Goal: Task Accomplishment & Management: Complete application form

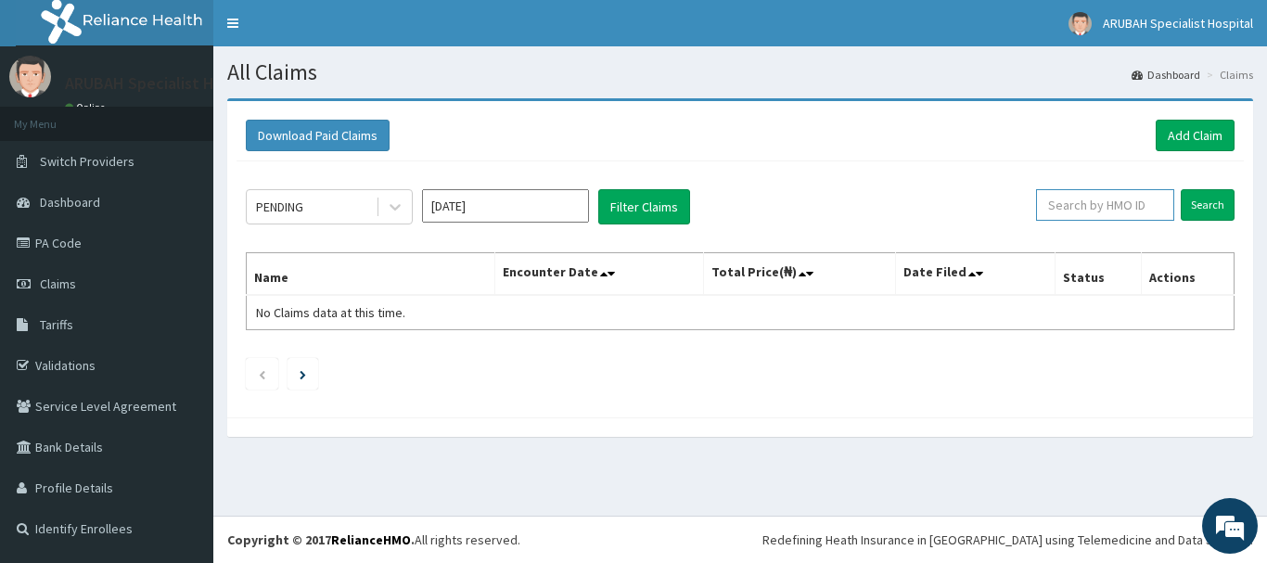
click at [1061, 217] on input "text" at bounding box center [1105, 205] width 138 height 32
paste input "NPM/10296/B"
type input "NPM/10296/B"
click at [1206, 202] on input "Search" at bounding box center [1208, 205] width 54 height 32
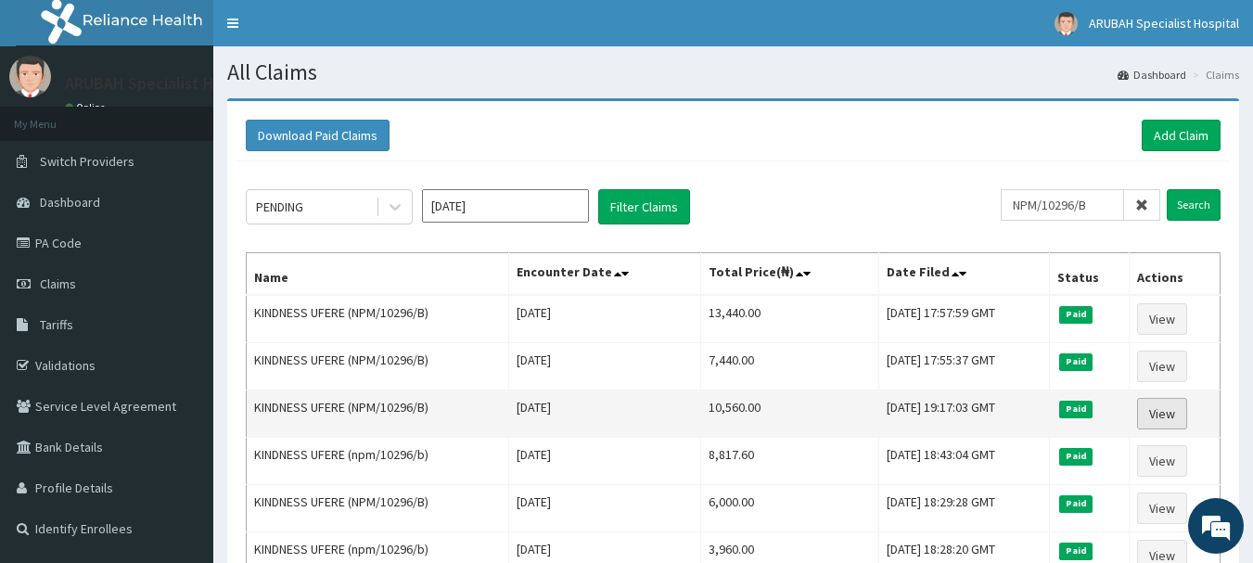
click at [1169, 413] on link "View" at bounding box center [1162, 414] width 50 height 32
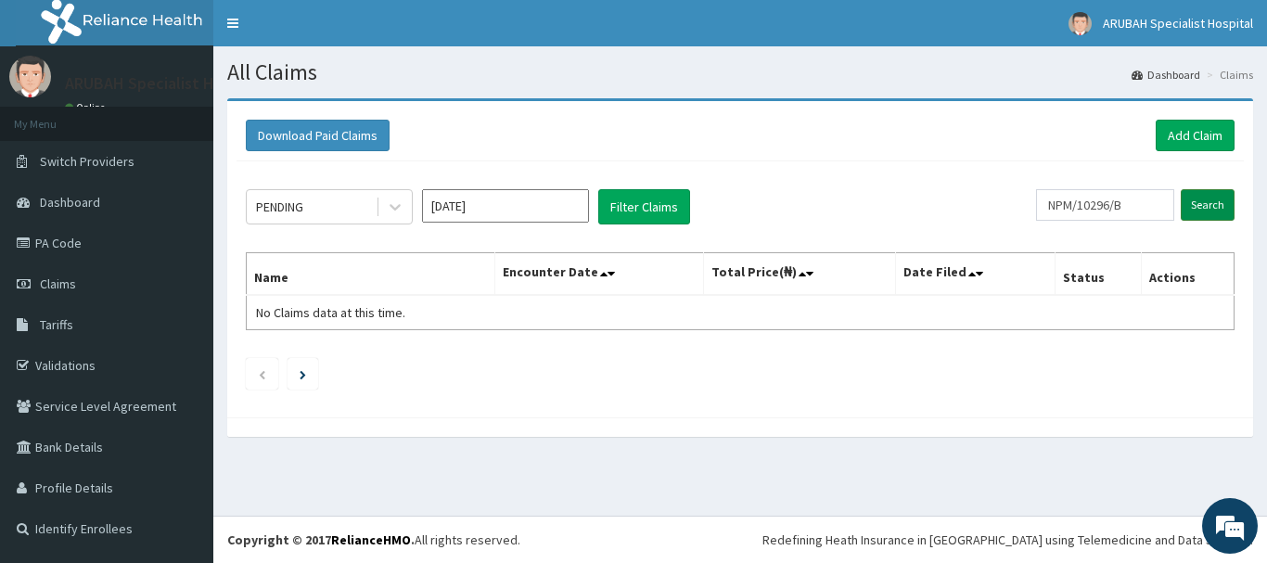
click at [1207, 207] on input "Search" at bounding box center [1208, 205] width 54 height 32
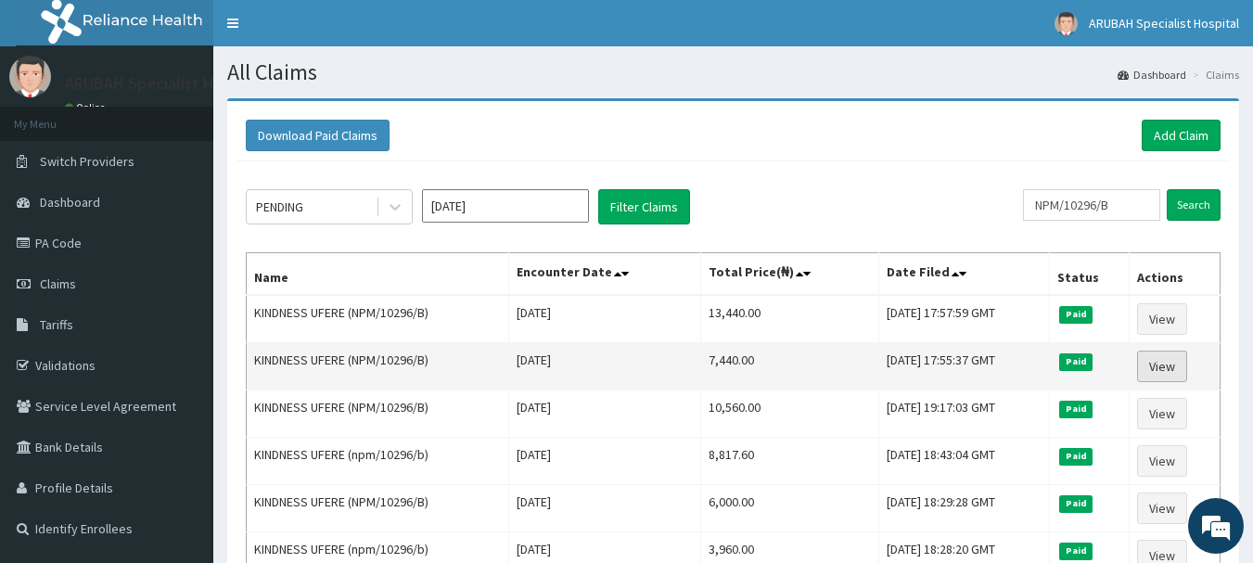
click at [1165, 353] on link "View" at bounding box center [1162, 367] width 50 height 32
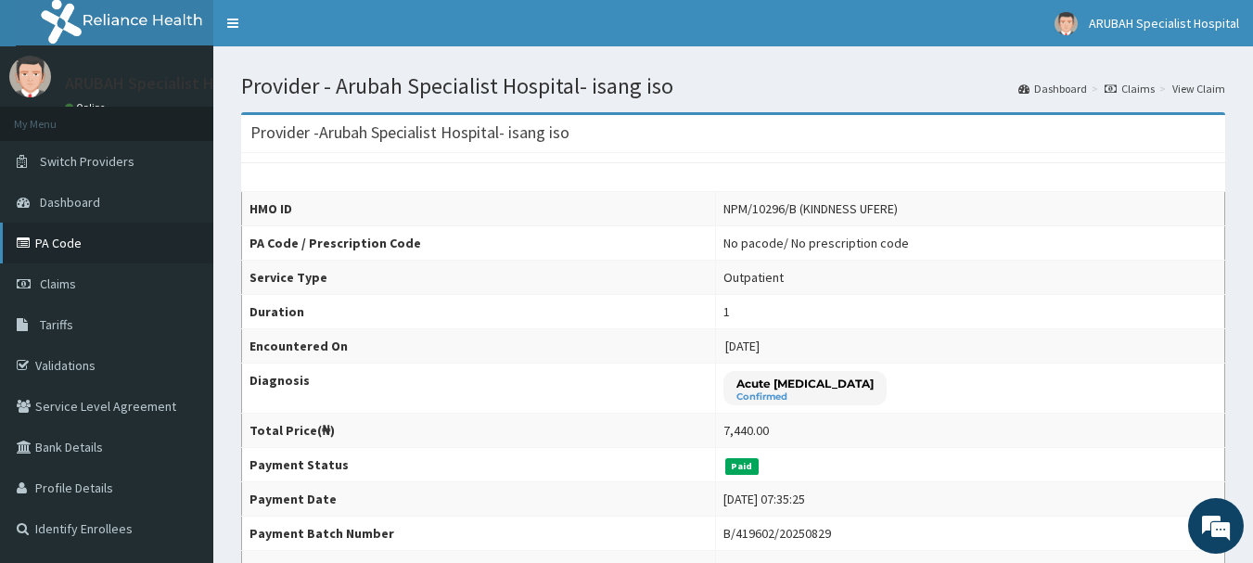
click at [52, 256] on link "PA Code" at bounding box center [106, 243] width 213 height 41
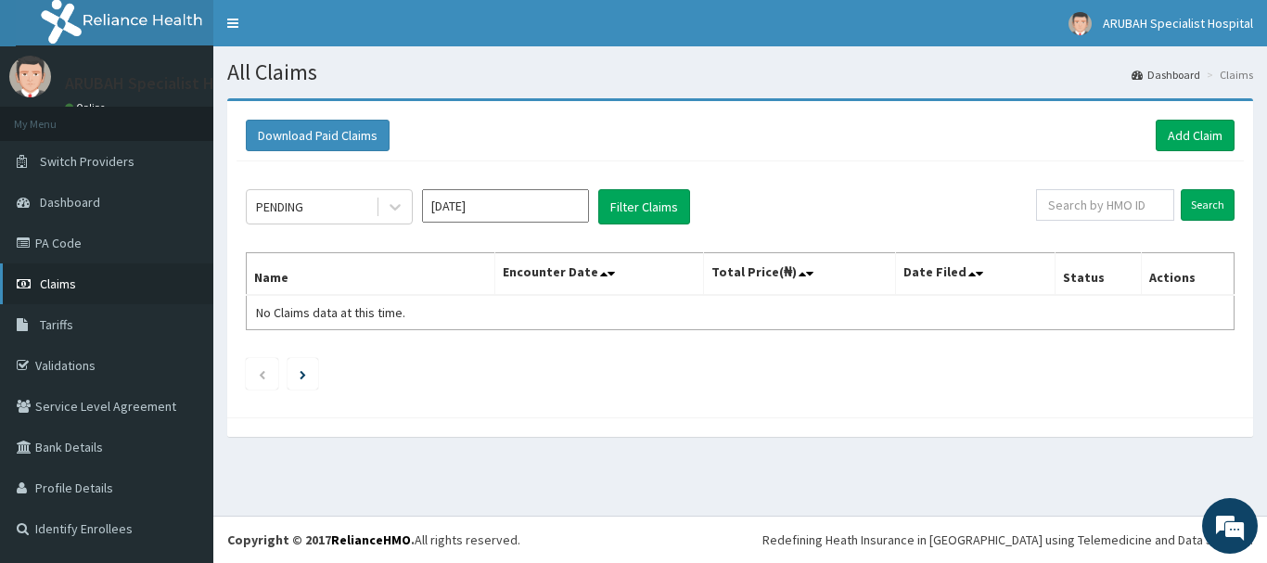
click at [105, 272] on link "Claims" at bounding box center [106, 283] width 213 height 41
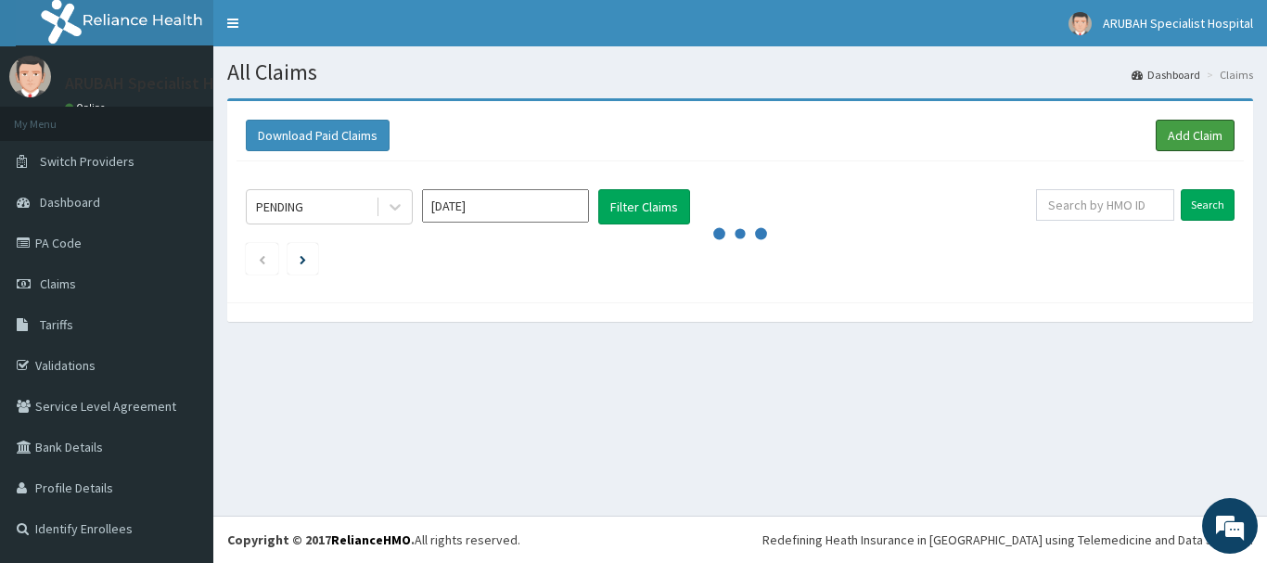
click at [1184, 129] on link "Add Claim" at bounding box center [1195, 136] width 79 height 32
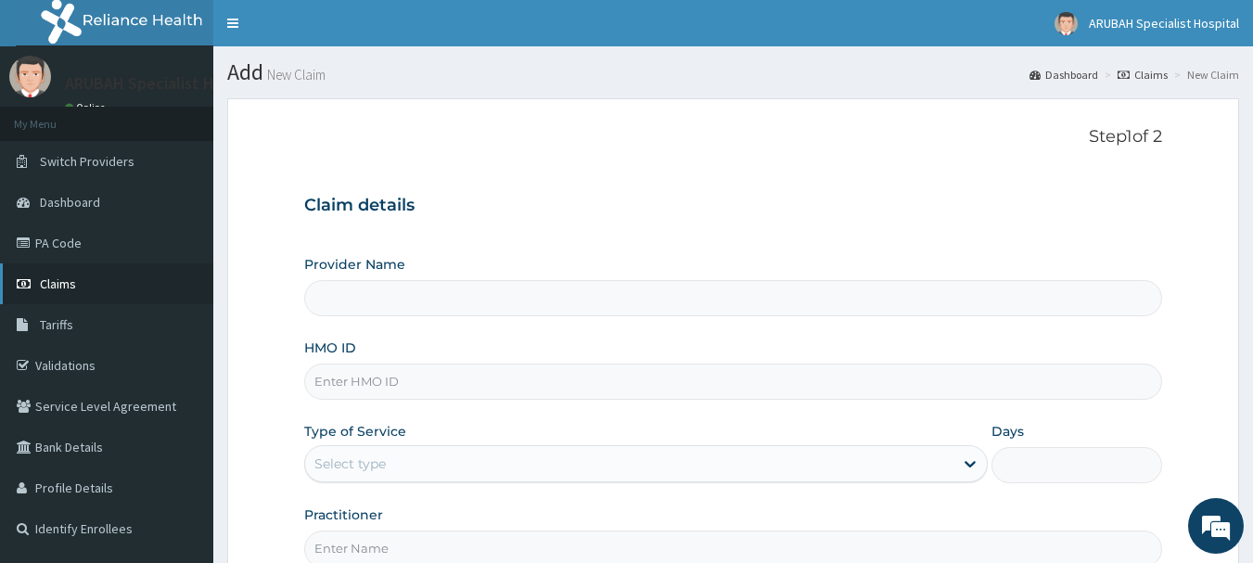
click at [70, 273] on link "Claims" at bounding box center [106, 283] width 213 height 41
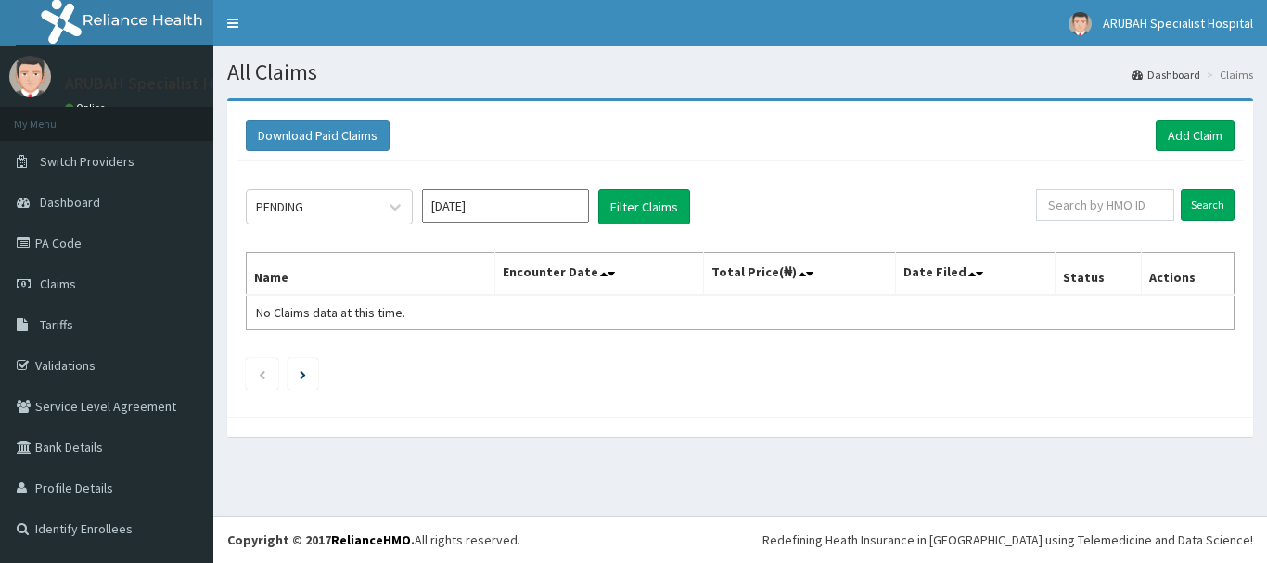
click at [1125, 208] on input "text" at bounding box center [1105, 205] width 138 height 32
type input "NPM/10296/B"
click at [1213, 202] on input "Search" at bounding box center [1208, 205] width 54 height 32
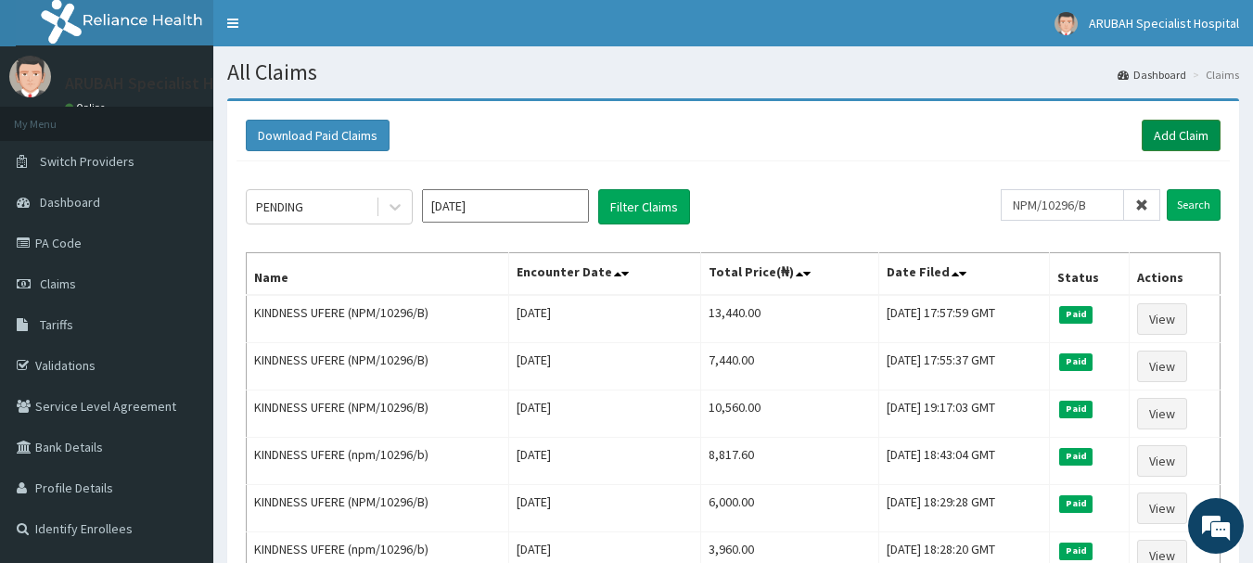
click at [1202, 132] on link "Add Claim" at bounding box center [1181, 136] width 79 height 32
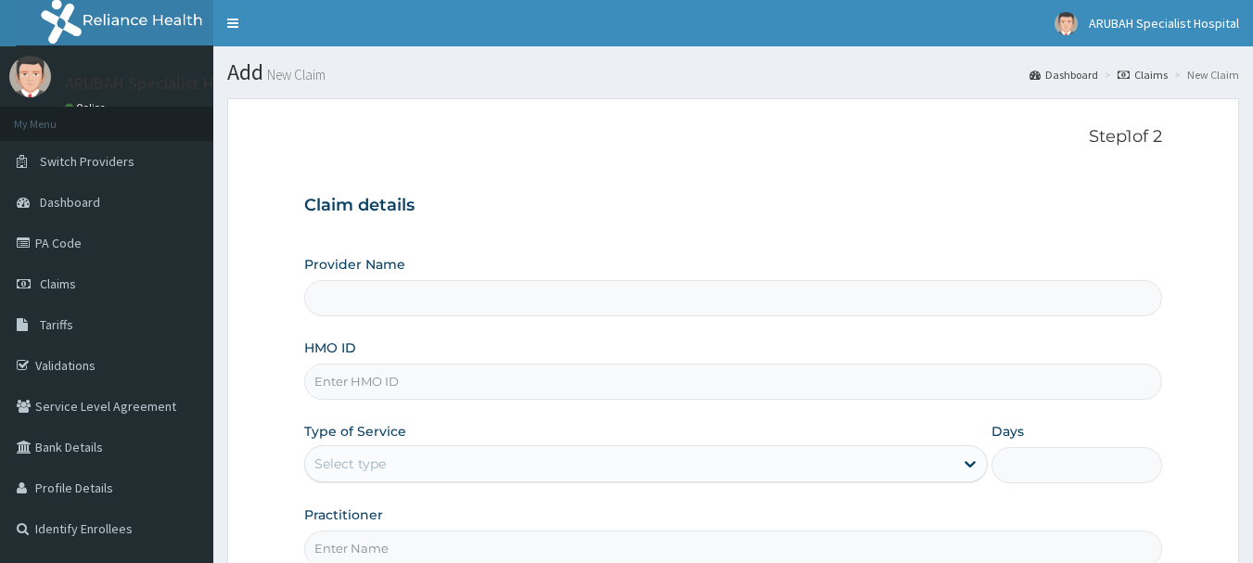
click at [378, 389] on input "HMO ID" at bounding box center [733, 382] width 859 height 36
type input "Arubah Specialist Hospital- isang iso"
paste input "NPM/10296/B"
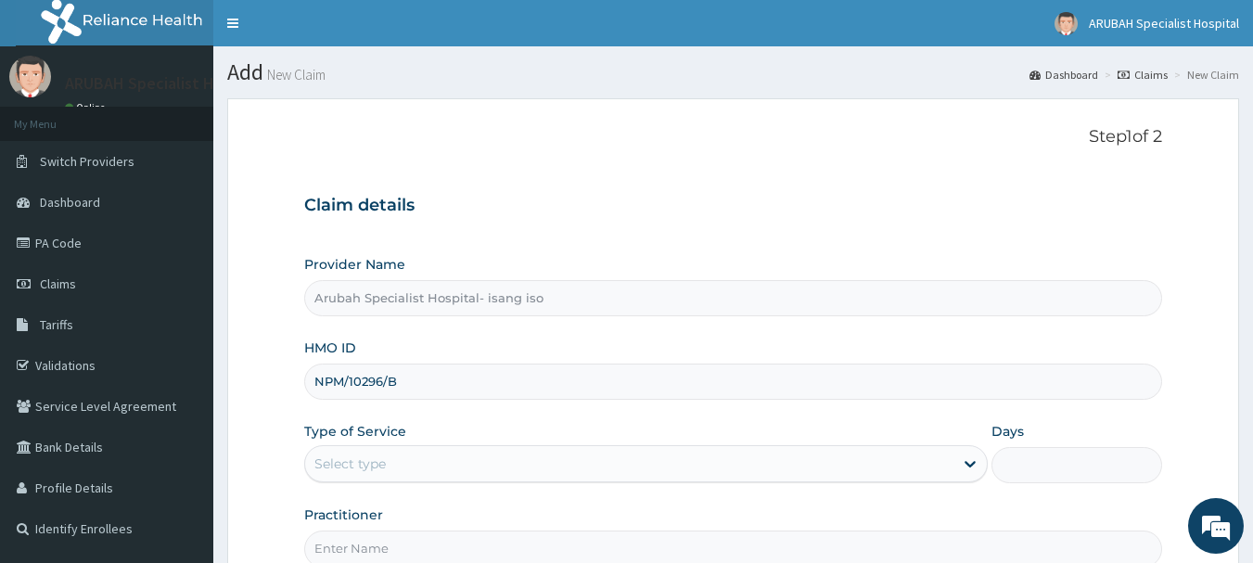
type input "NPM/10296/B"
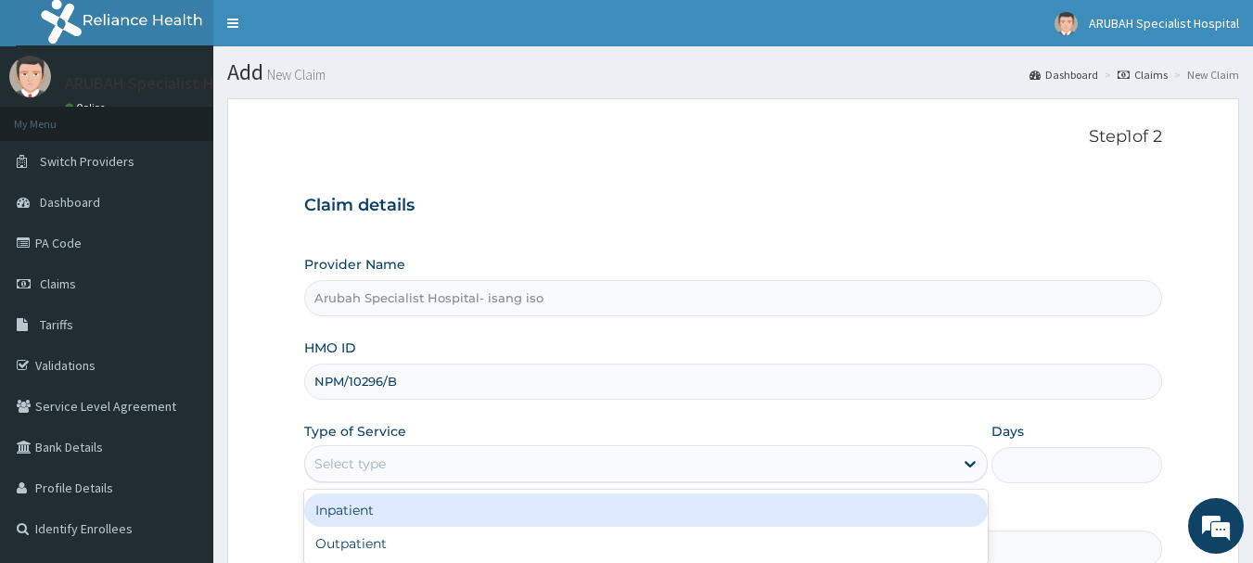
click at [356, 461] on div "Select type" at bounding box center [349, 463] width 71 height 19
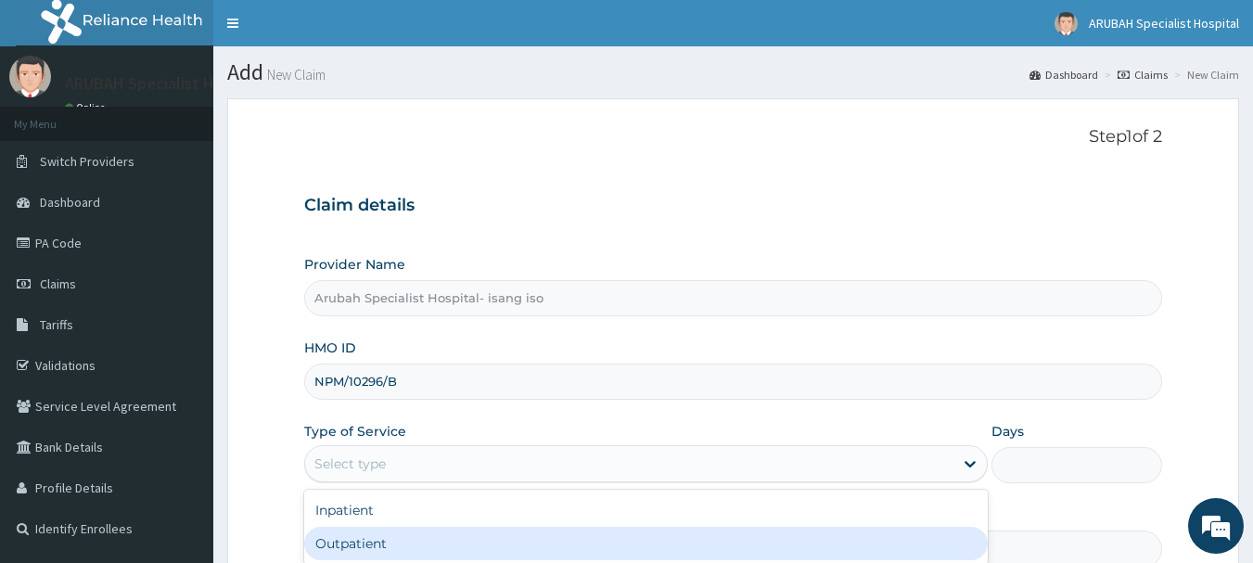
click at [353, 530] on div "Outpatient" at bounding box center [645, 543] width 683 height 33
type input "1"
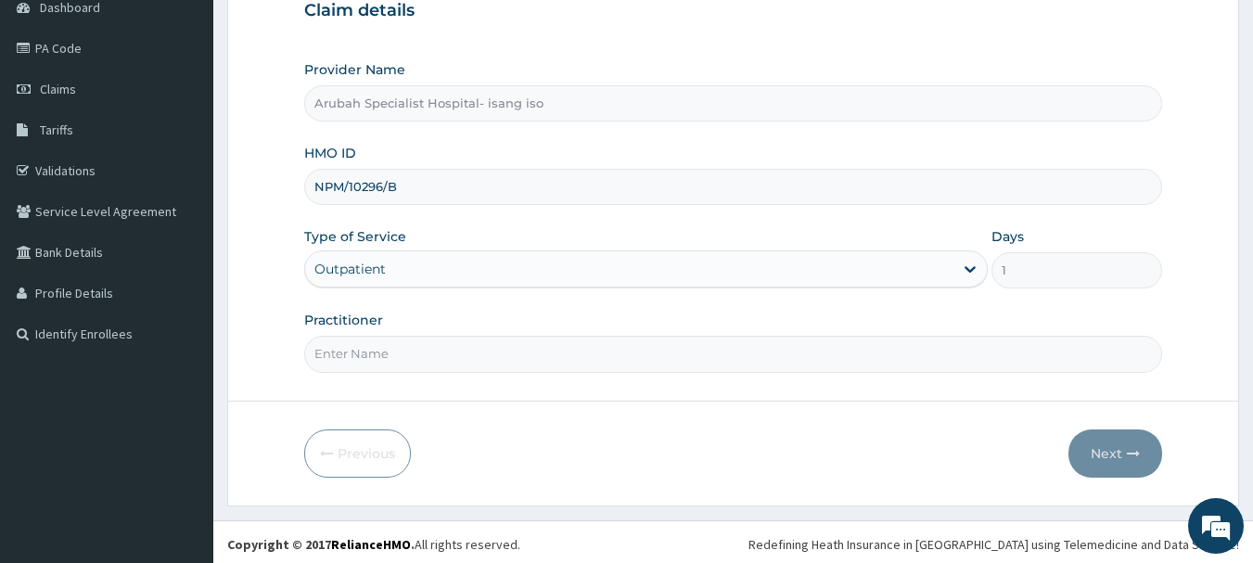
scroll to position [199, 0]
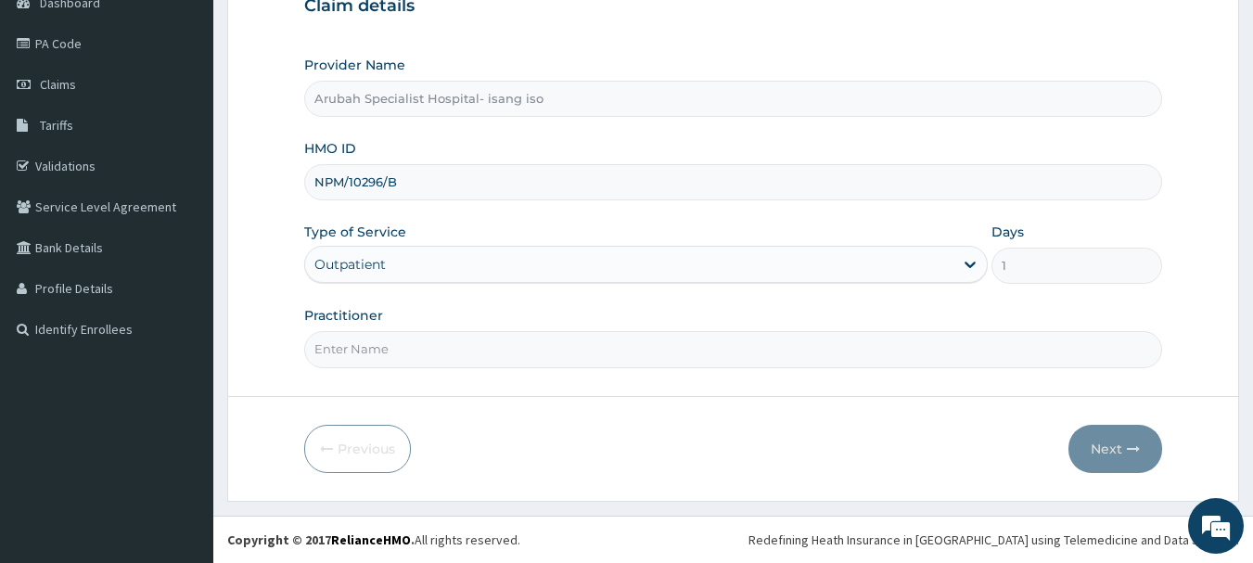
click at [507, 344] on input "Practitioner" at bounding box center [733, 349] width 859 height 36
type input "Dr. cyprian ntamu"
click at [1120, 452] on button "Next" at bounding box center [1115, 449] width 94 height 48
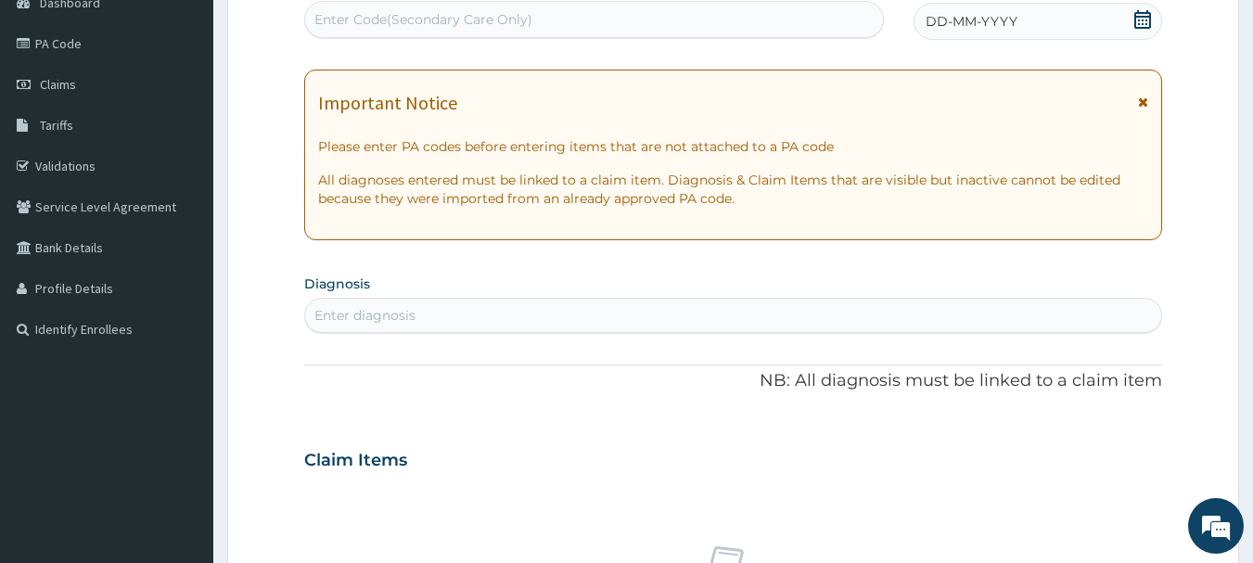
click at [441, 31] on div "Enter Code(Secondary Care Only)" at bounding box center [594, 20] width 579 height 30
paste input "PA/EF5581"
type input "PA/EF5581"
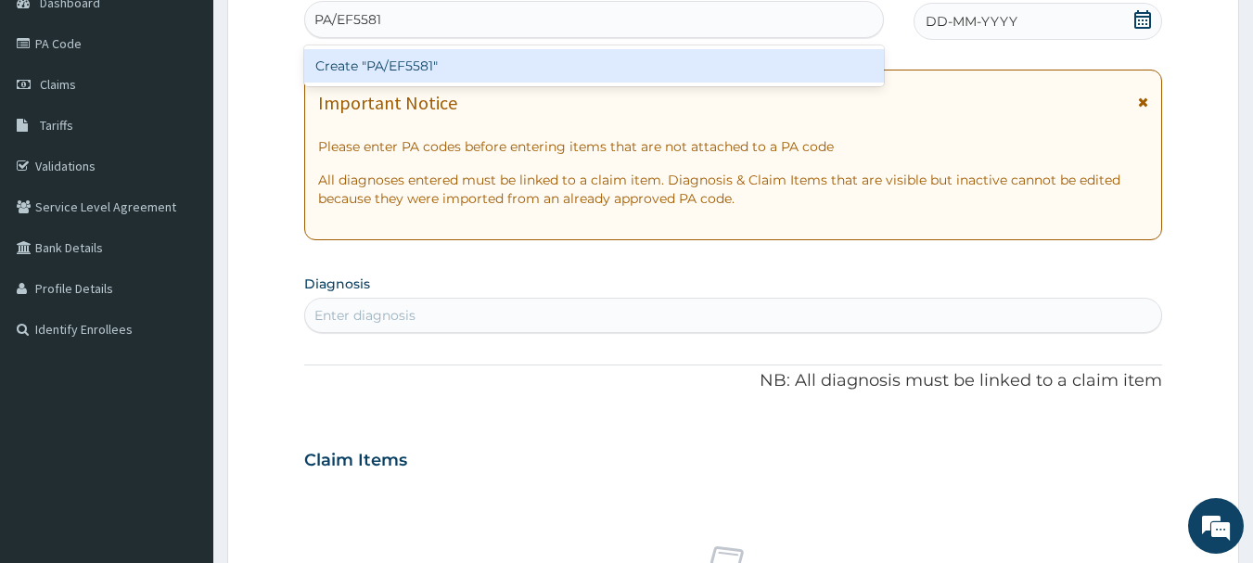
click at [411, 70] on div "Create "PA/EF5581"" at bounding box center [594, 65] width 581 height 33
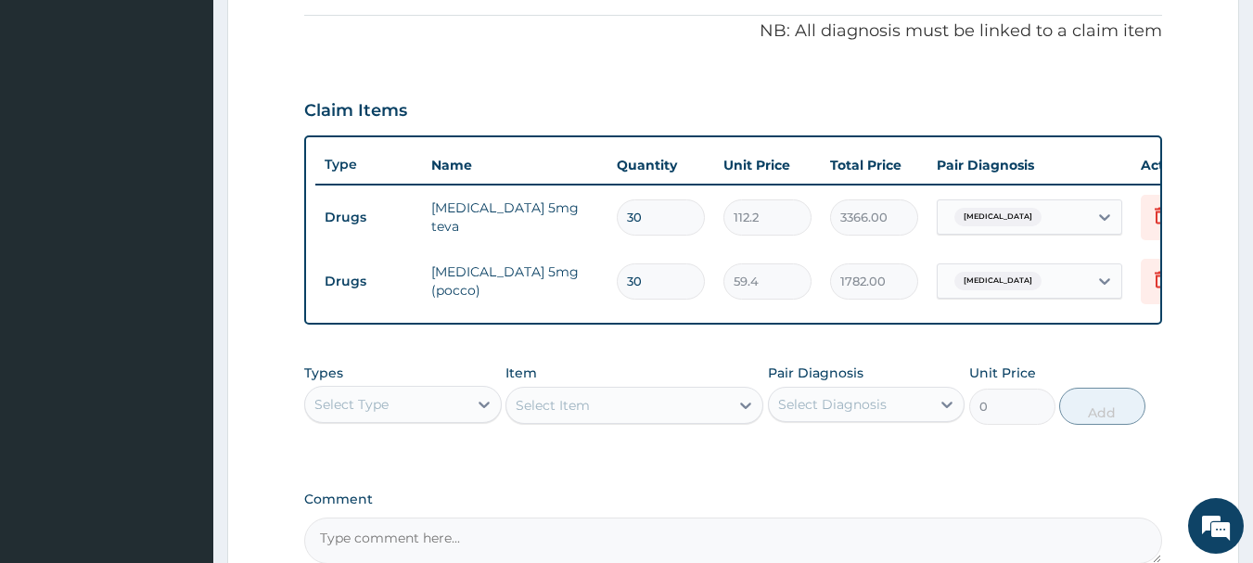
scroll to position [764, 0]
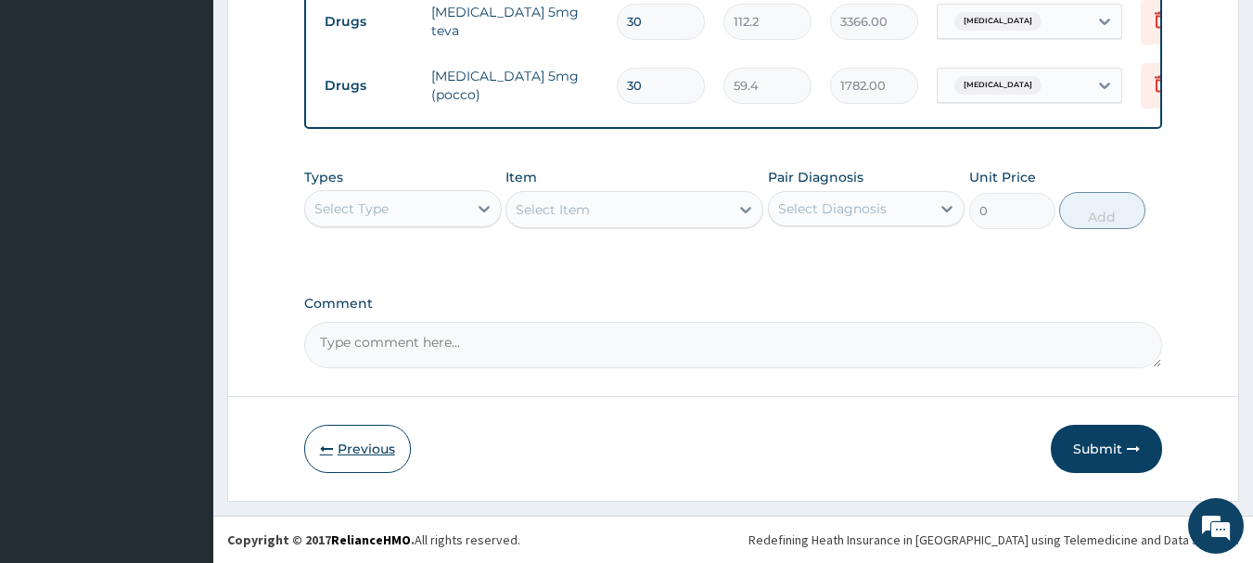
click at [342, 469] on button "Previous" at bounding box center [357, 449] width 107 height 48
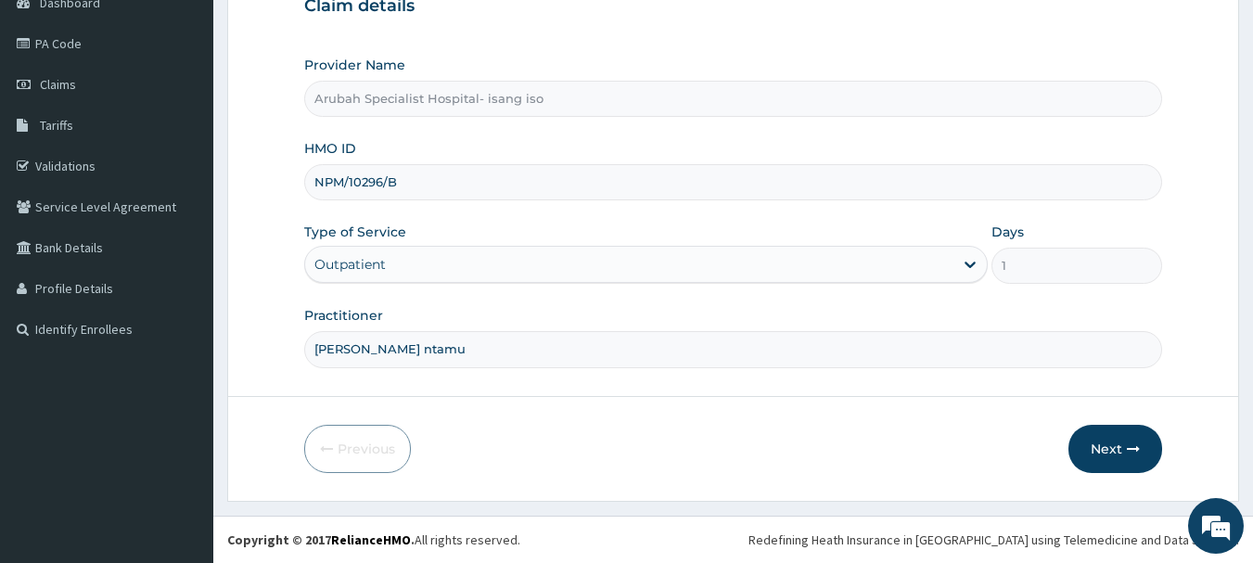
click at [341, 185] on input "NPM/10296/B" at bounding box center [733, 182] width 859 height 36
click at [342, 185] on input "NPM/10296/B" at bounding box center [733, 182] width 859 height 36
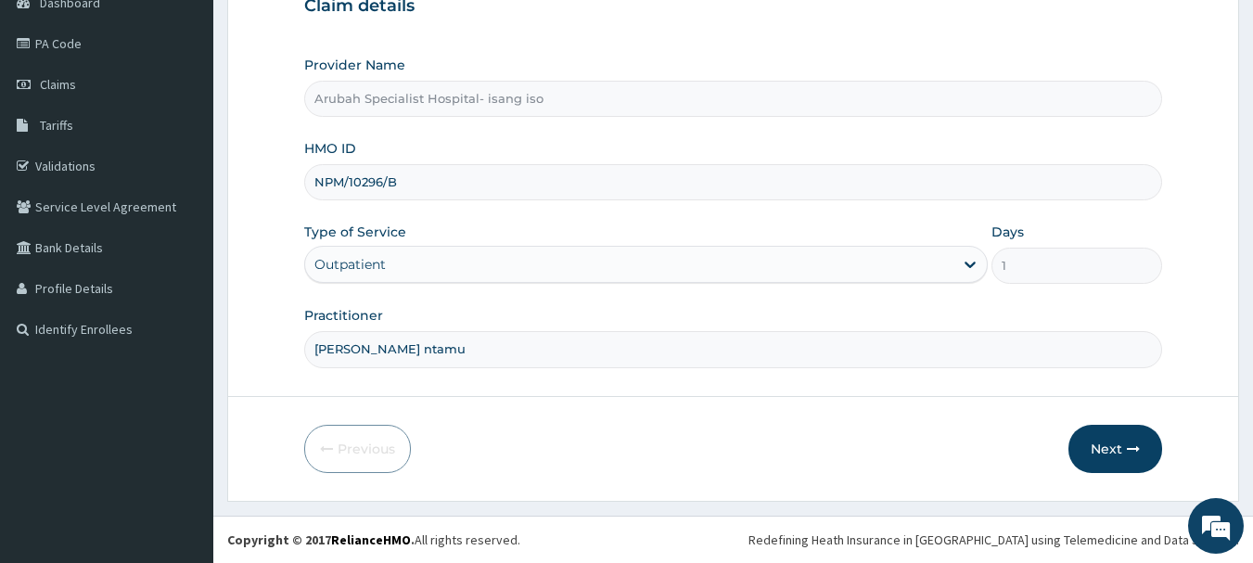
click at [342, 185] on input "NPM/10296/B" at bounding box center [733, 182] width 859 height 36
click at [1093, 452] on button "Next" at bounding box center [1115, 449] width 94 height 48
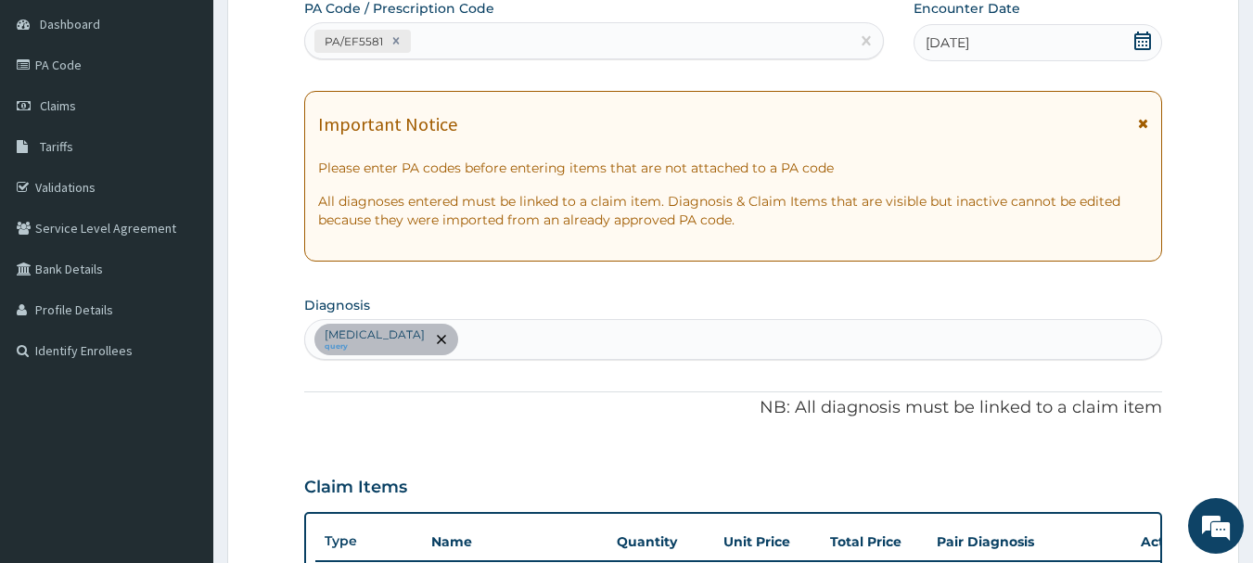
scroll to position [764, 0]
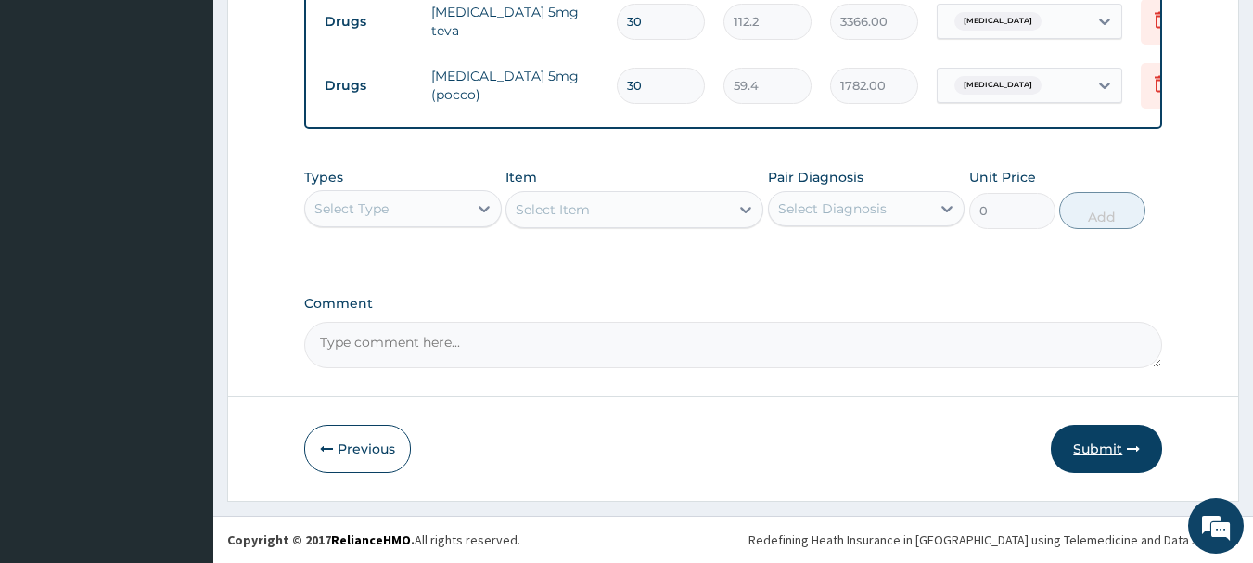
click at [1078, 434] on button "Submit" at bounding box center [1106, 449] width 111 height 48
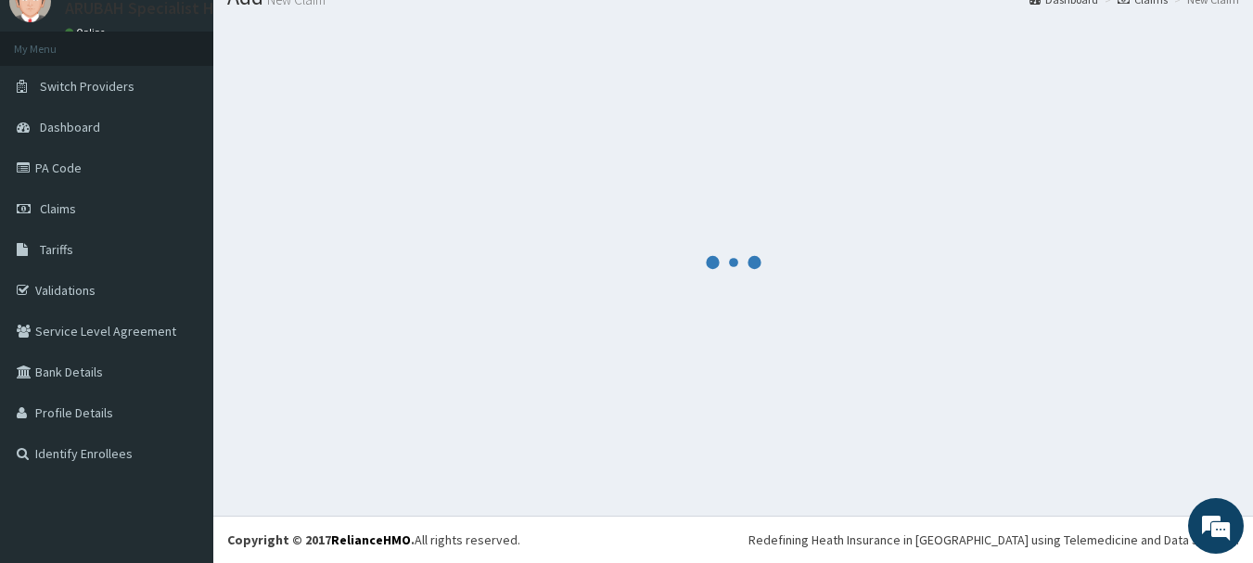
scroll to position [75, 0]
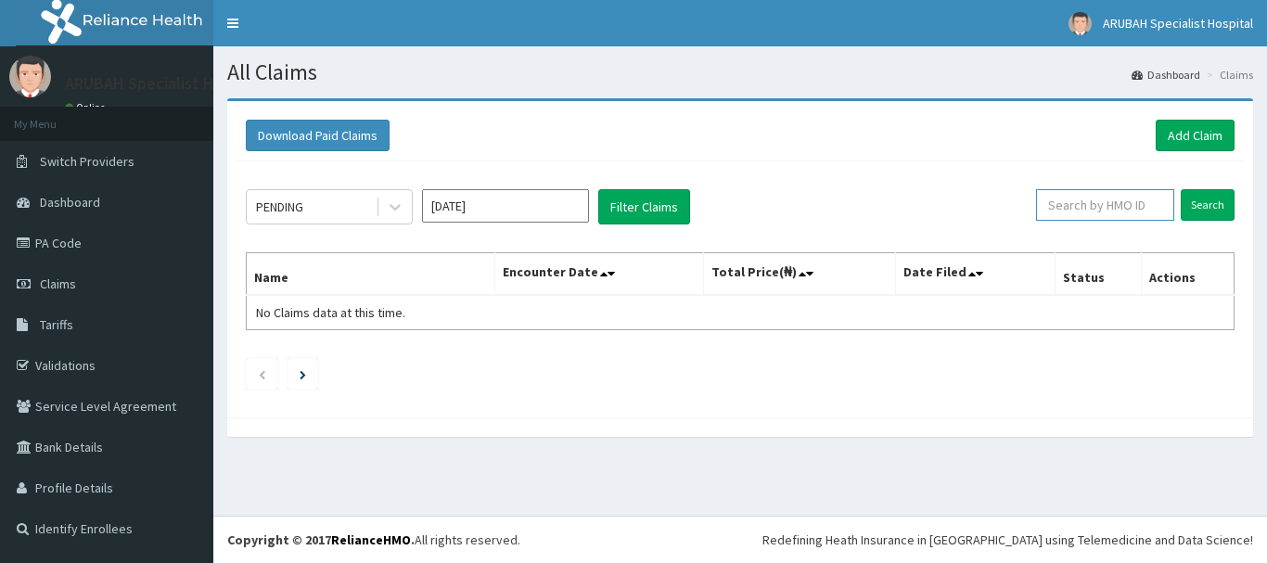
click at [1144, 209] on input "text" at bounding box center [1105, 205] width 138 height 32
paste input "NPM/10296/B"
type input "NPM/10296/B"
click at [1190, 205] on input "Search" at bounding box center [1208, 205] width 54 height 32
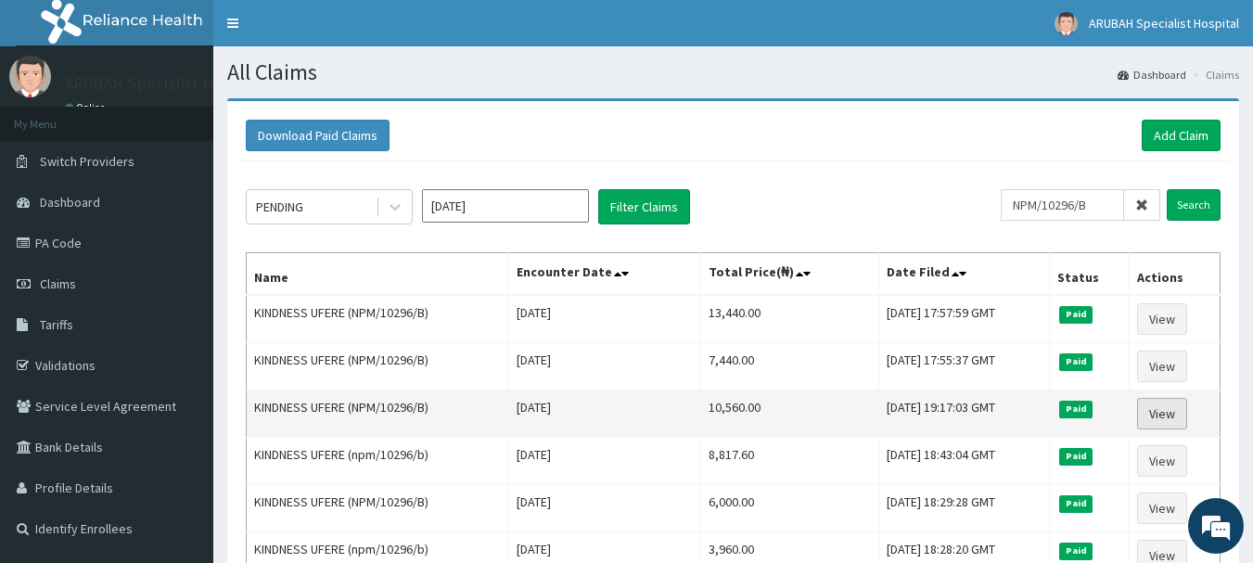
click at [1150, 402] on link "View" at bounding box center [1162, 414] width 50 height 32
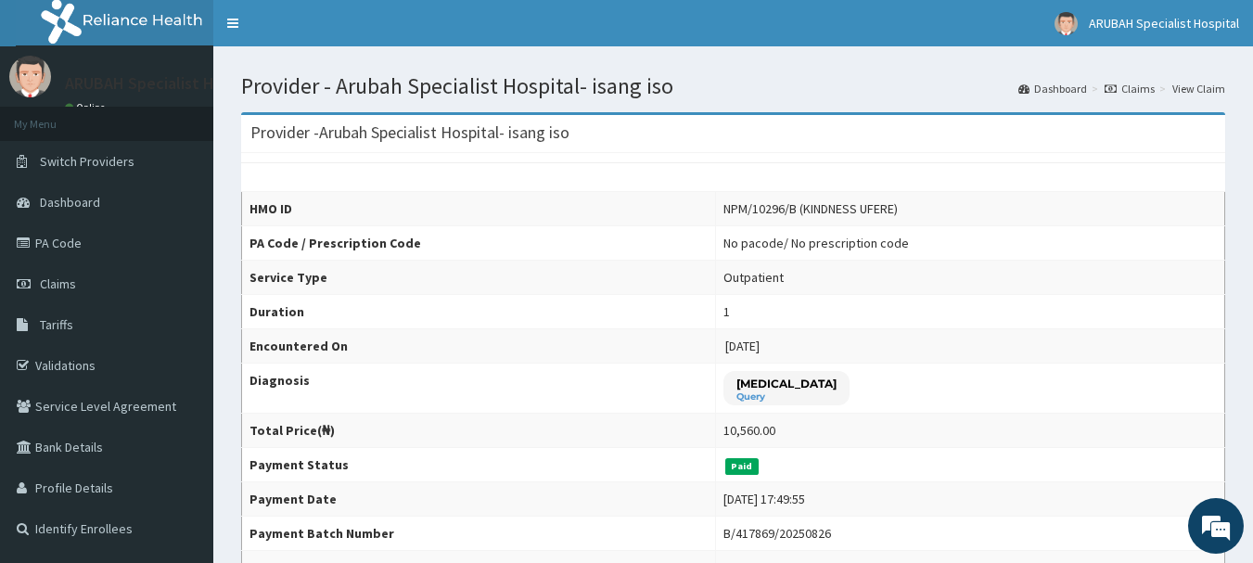
scroll to position [492, 0]
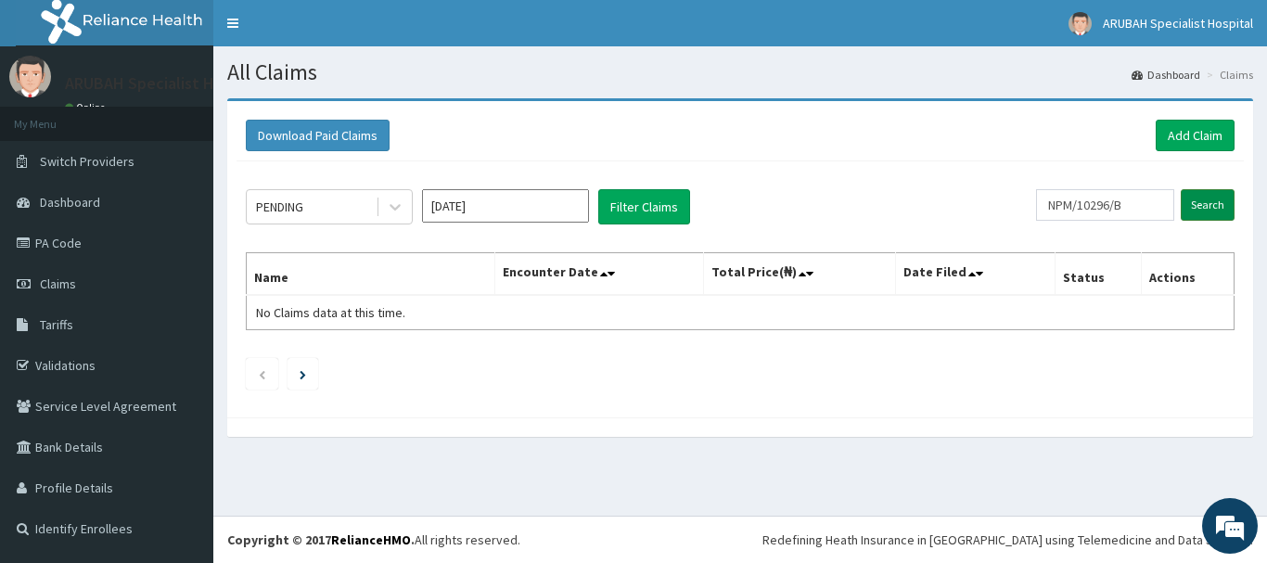
click at [1192, 206] on input "Search" at bounding box center [1208, 205] width 54 height 32
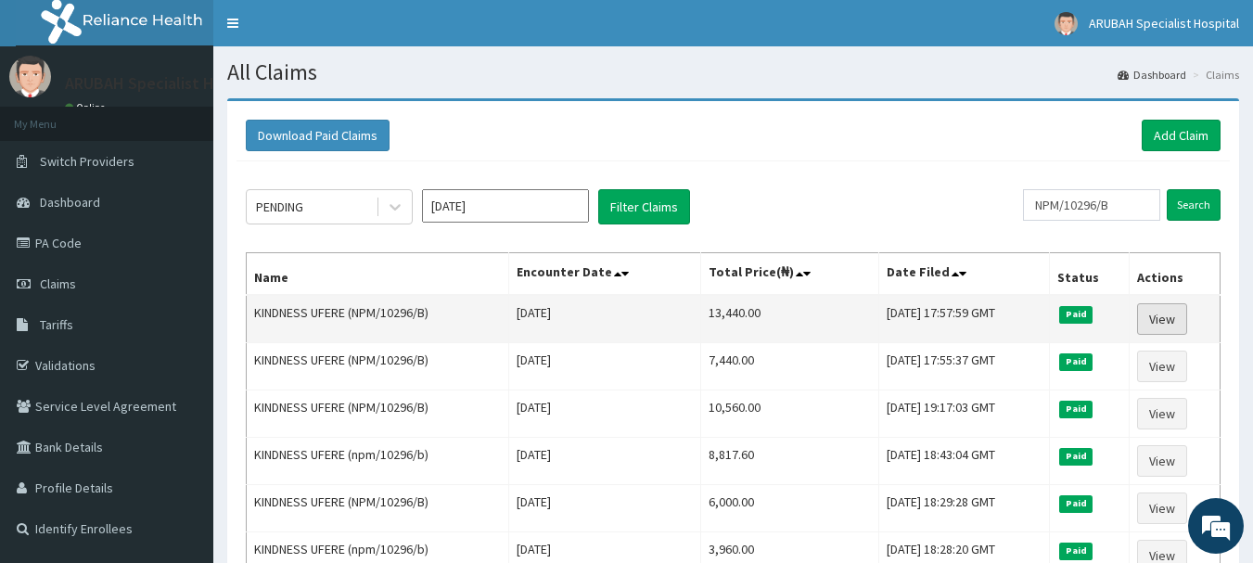
click at [1170, 322] on link "View" at bounding box center [1162, 319] width 50 height 32
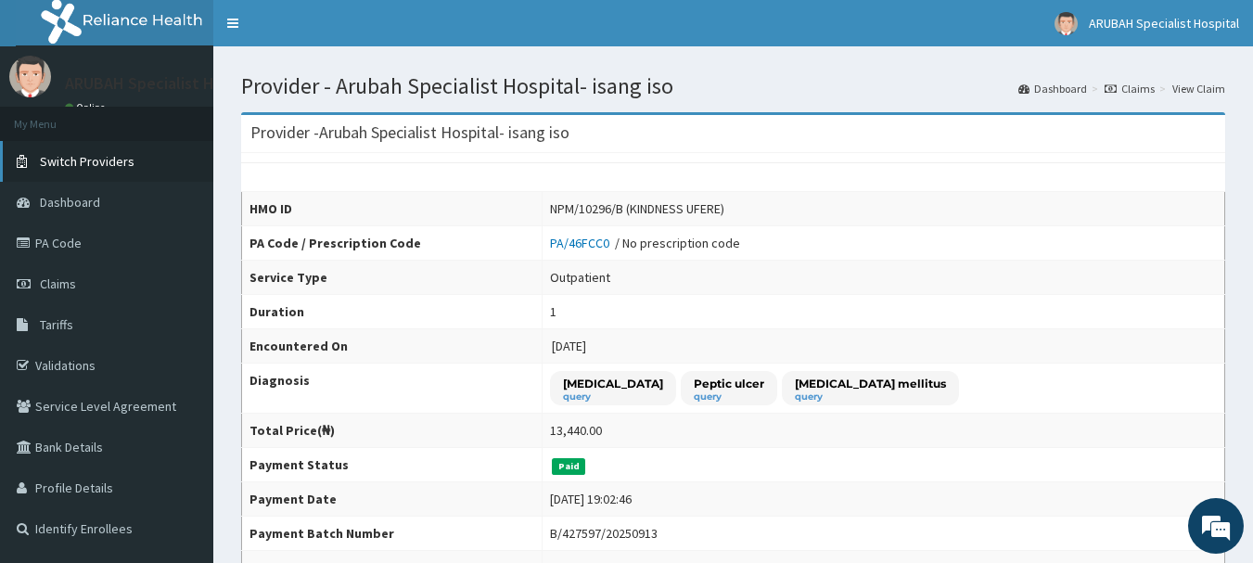
click at [74, 171] on link "Switch Providers" at bounding box center [106, 161] width 213 height 41
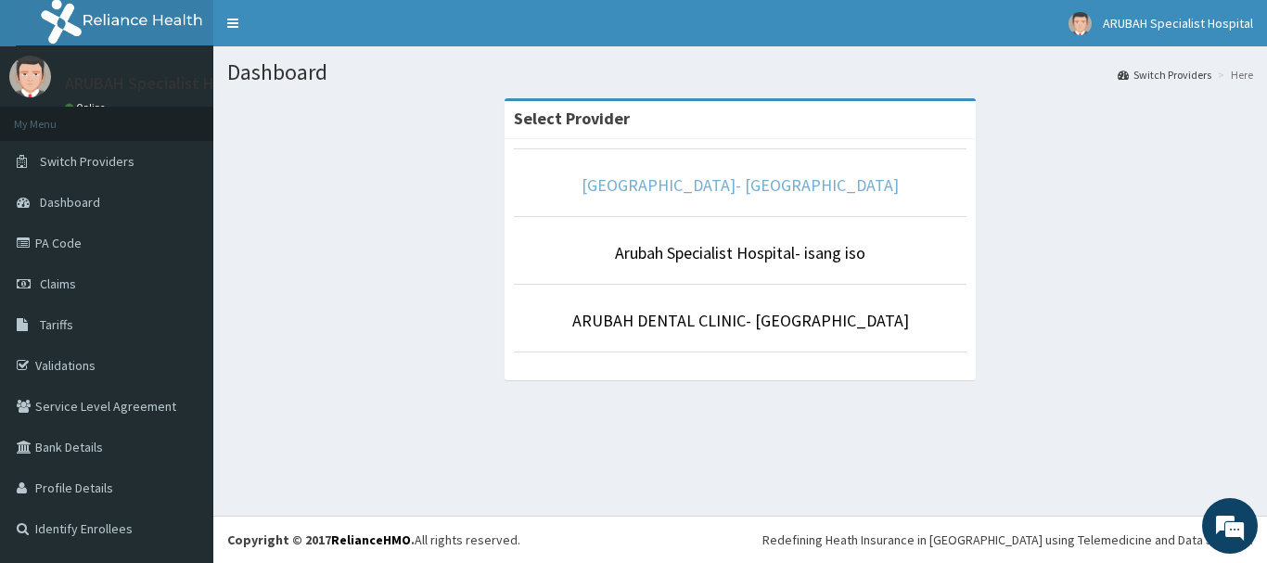
click at [702, 184] on link "[GEOGRAPHIC_DATA]- [GEOGRAPHIC_DATA]" at bounding box center [739, 184] width 317 height 21
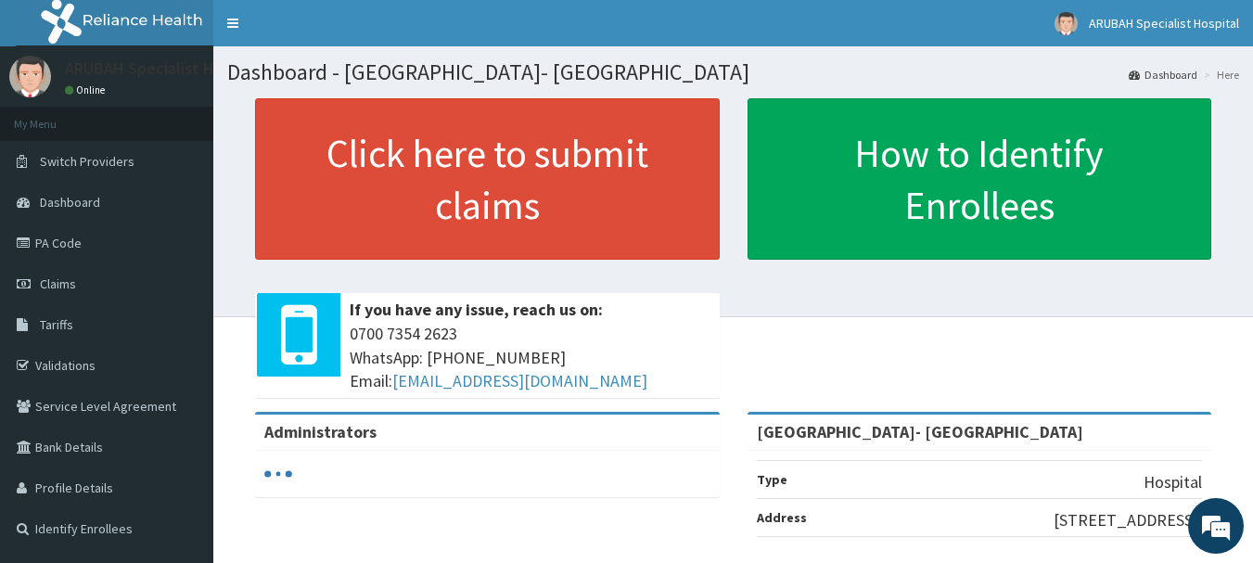
click at [67, 288] on span "Claims" at bounding box center [58, 283] width 36 height 17
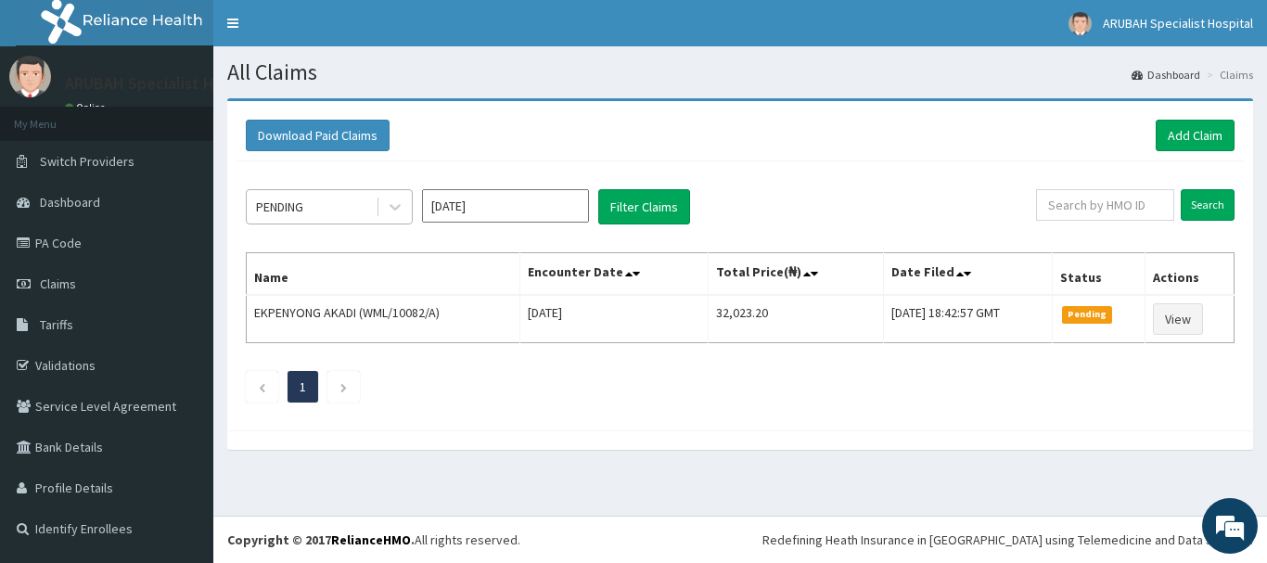
click at [292, 194] on div "PENDING" at bounding box center [311, 207] width 129 height 30
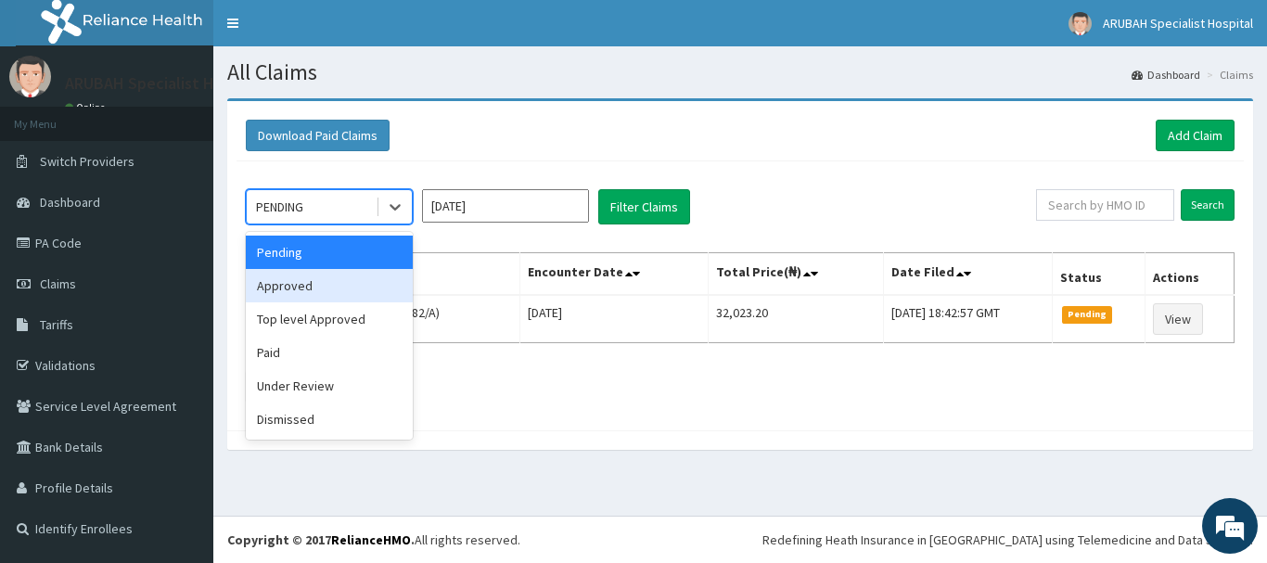
click at [316, 275] on div "Approved" at bounding box center [329, 285] width 167 height 33
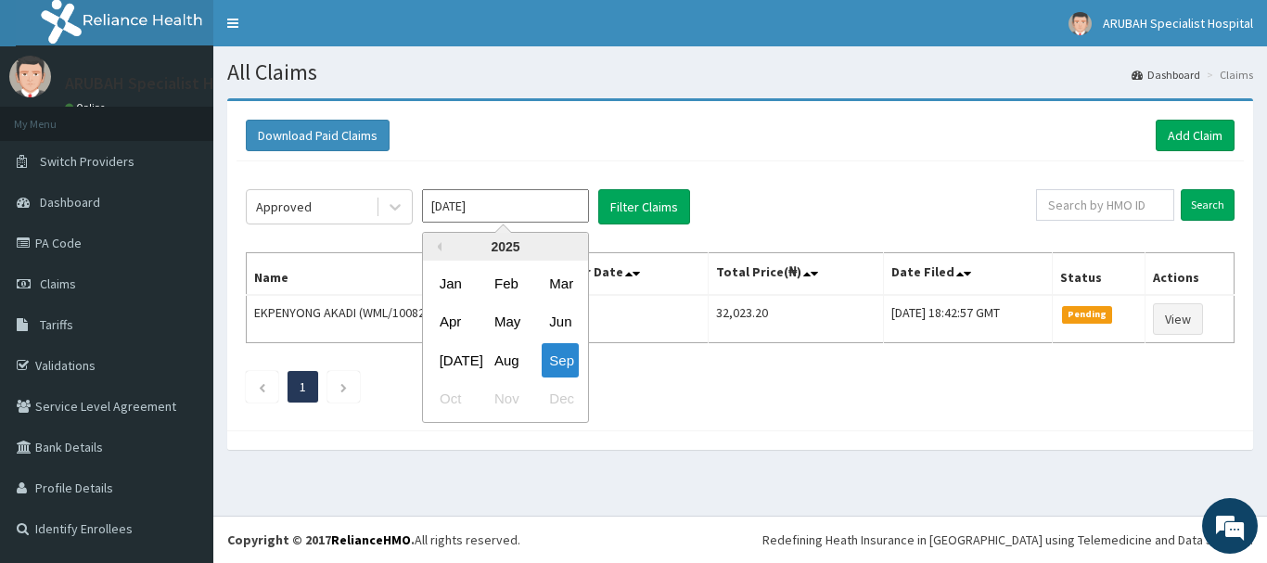
click at [484, 211] on input "Sep 2025" at bounding box center [505, 205] width 167 height 33
click at [509, 360] on div "Aug" at bounding box center [505, 360] width 37 height 34
type input "Aug 2025"
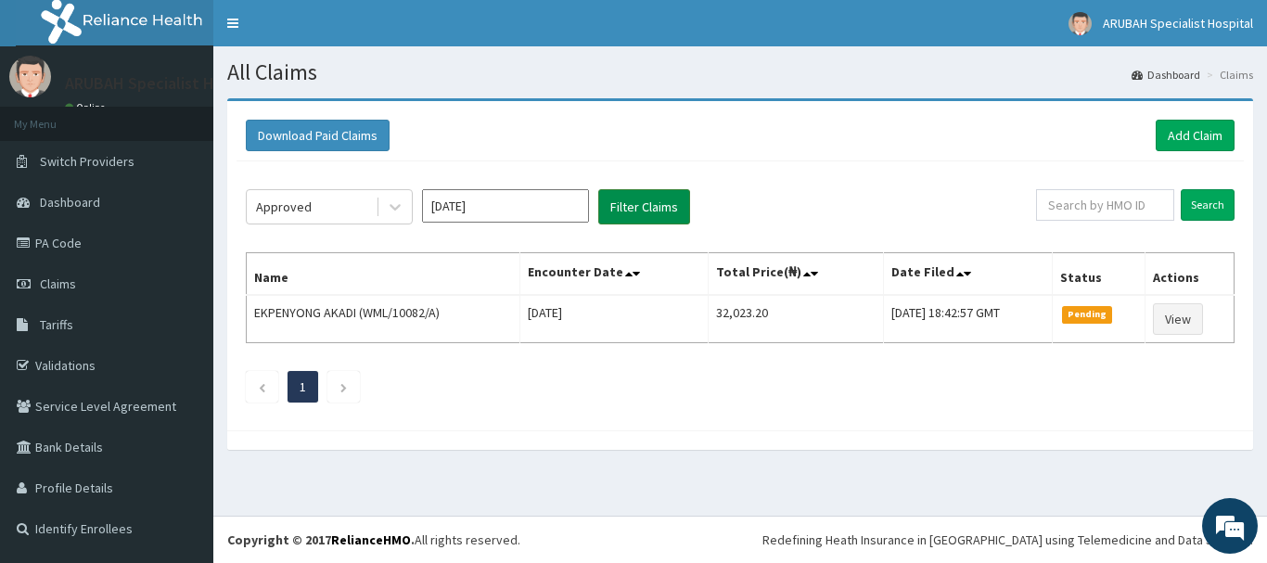
click at [630, 210] on button "Filter Claims" at bounding box center [644, 206] width 92 height 35
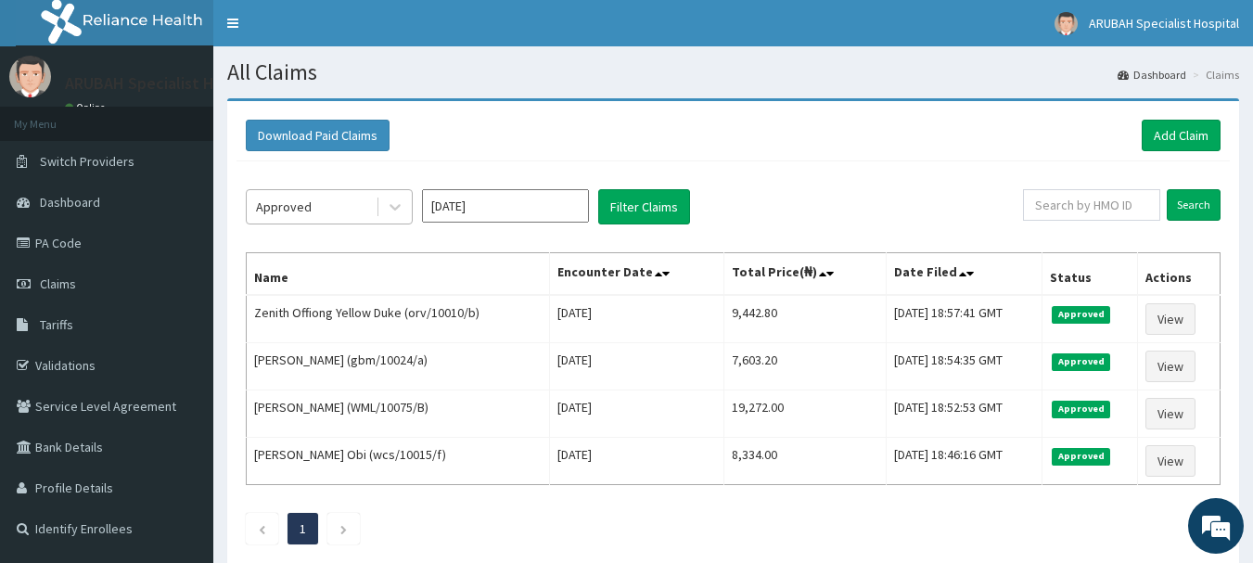
click at [326, 204] on div "Approved" at bounding box center [311, 207] width 129 height 30
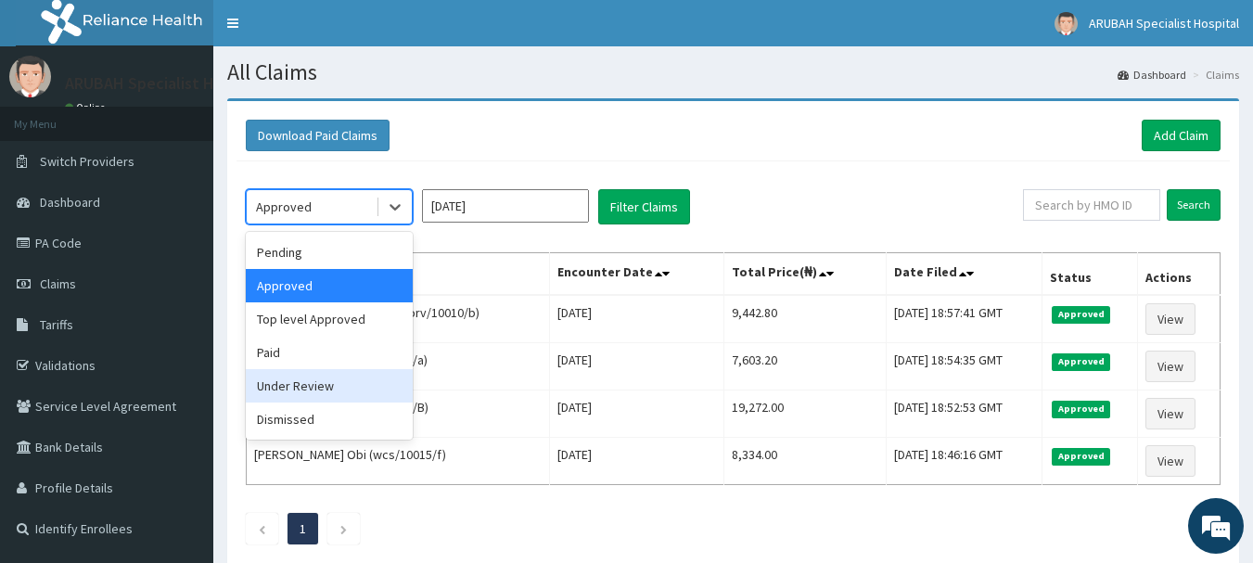
click at [309, 390] on div "Under Review" at bounding box center [329, 385] width 167 height 33
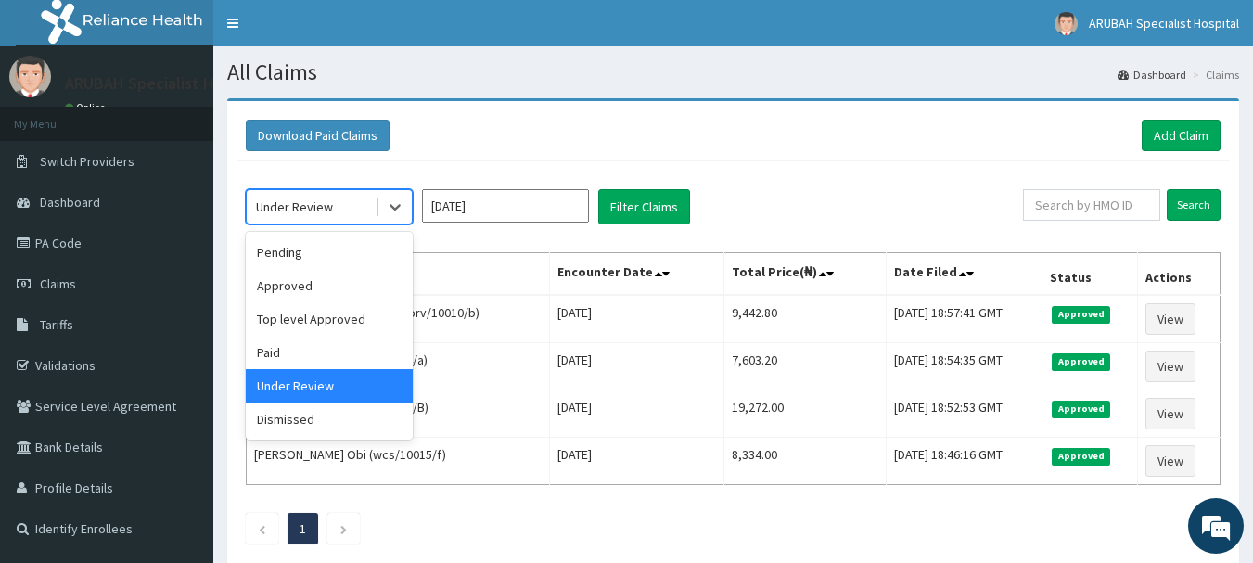
click at [365, 204] on div "Under Review" at bounding box center [311, 207] width 129 height 30
click at [321, 238] on div "Pending" at bounding box center [329, 252] width 167 height 33
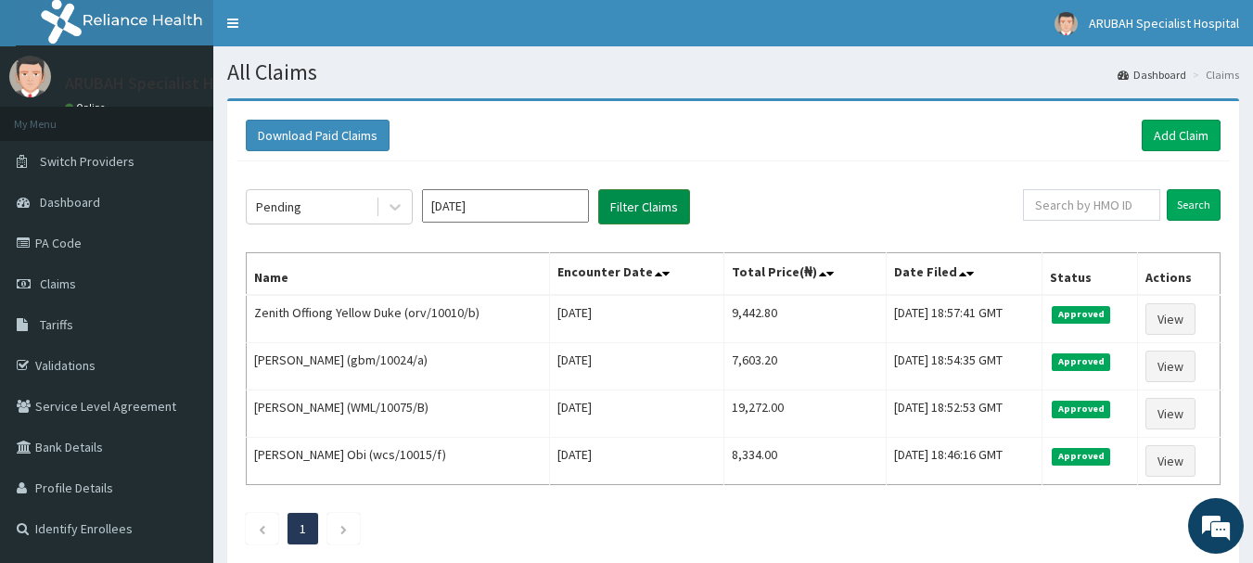
click at [618, 209] on button "Filter Claims" at bounding box center [644, 206] width 92 height 35
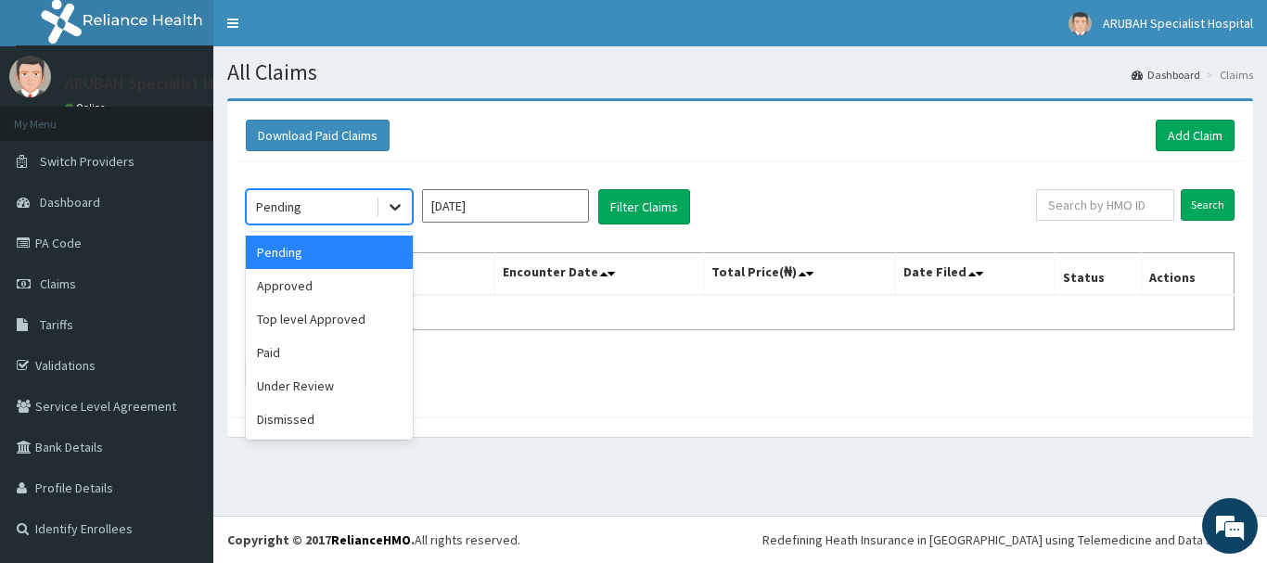
click at [378, 194] on div at bounding box center [394, 206] width 33 height 33
click at [314, 330] on div "Top level Approved" at bounding box center [329, 318] width 167 height 33
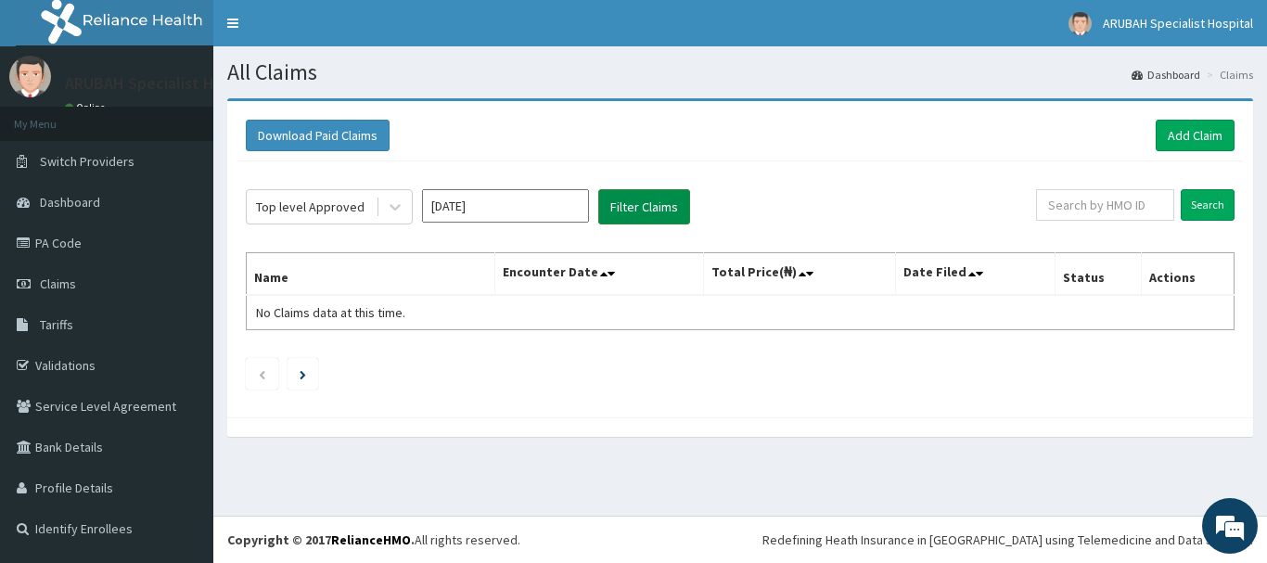
click at [617, 218] on button "Filter Claims" at bounding box center [644, 206] width 92 height 35
click at [641, 211] on button "Filter Claims" at bounding box center [644, 206] width 92 height 35
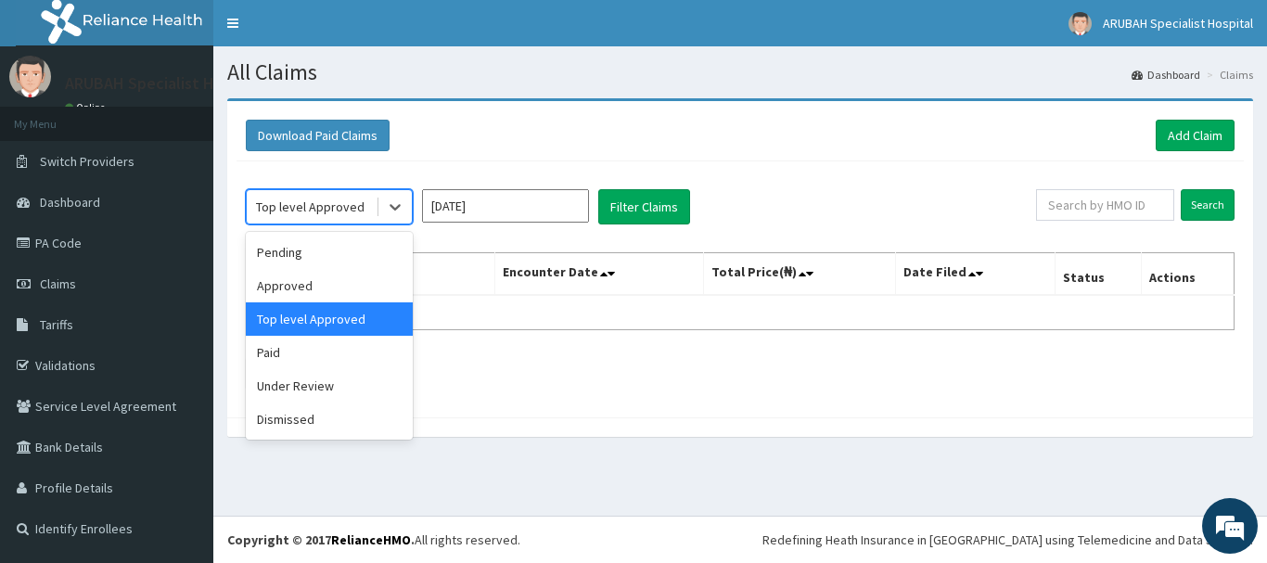
click at [283, 194] on div "Top level Approved" at bounding box center [311, 207] width 129 height 30
click at [274, 390] on div "Under Review" at bounding box center [329, 385] width 167 height 33
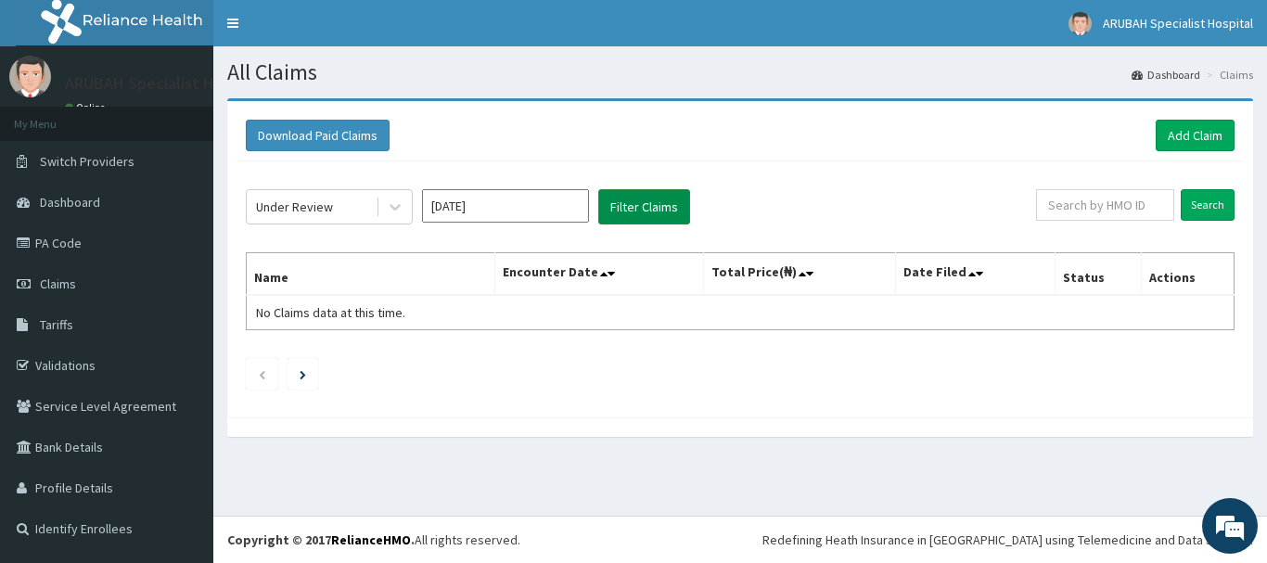
click at [614, 215] on button "Filter Claims" at bounding box center [644, 206] width 92 height 35
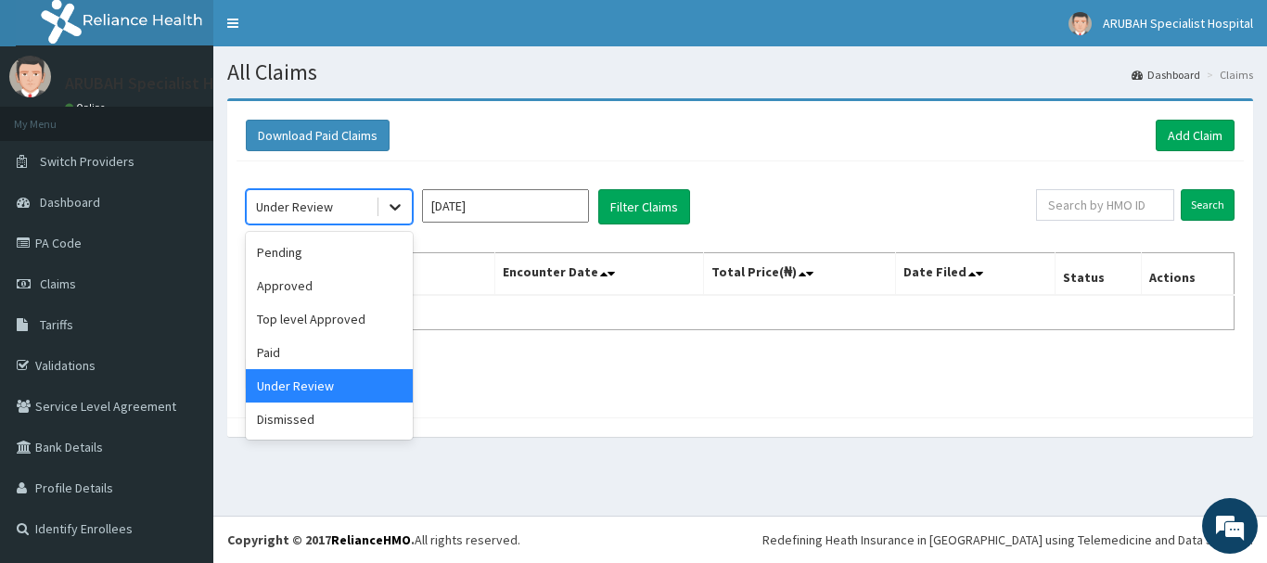
click at [380, 198] on div at bounding box center [394, 206] width 33 height 33
click at [325, 352] on div "Paid" at bounding box center [329, 352] width 167 height 33
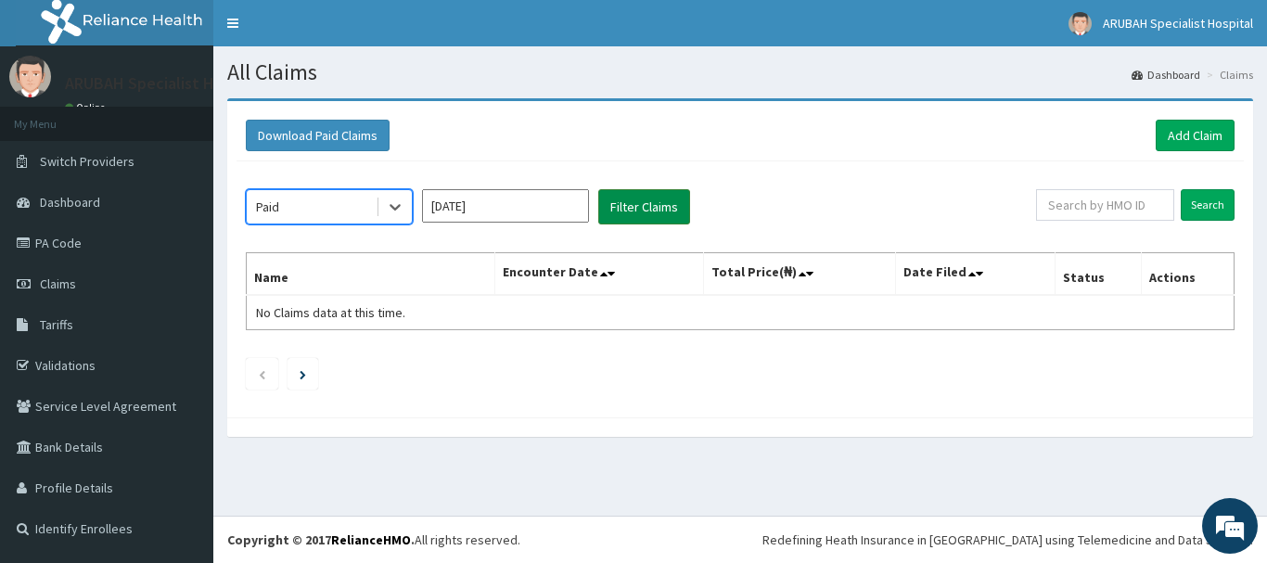
click at [631, 202] on button "Filter Claims" at bounding box center [644, 206] width 92 height 35
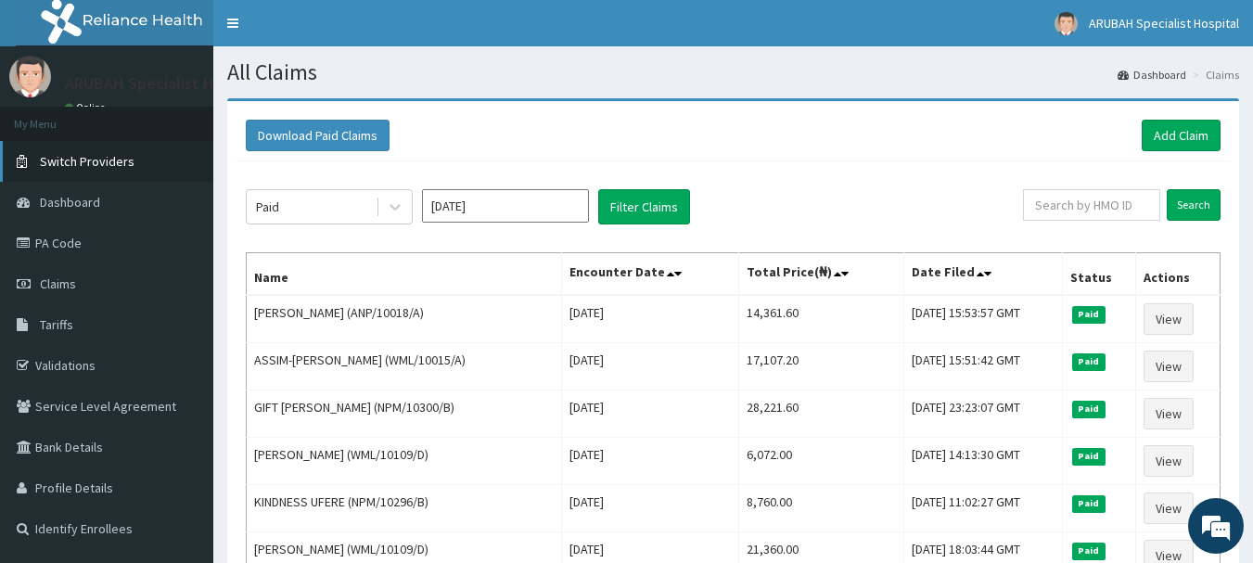
click at [103, 154] on span "Switch Providers" at bounding box center [87, 161] width 95 height 17
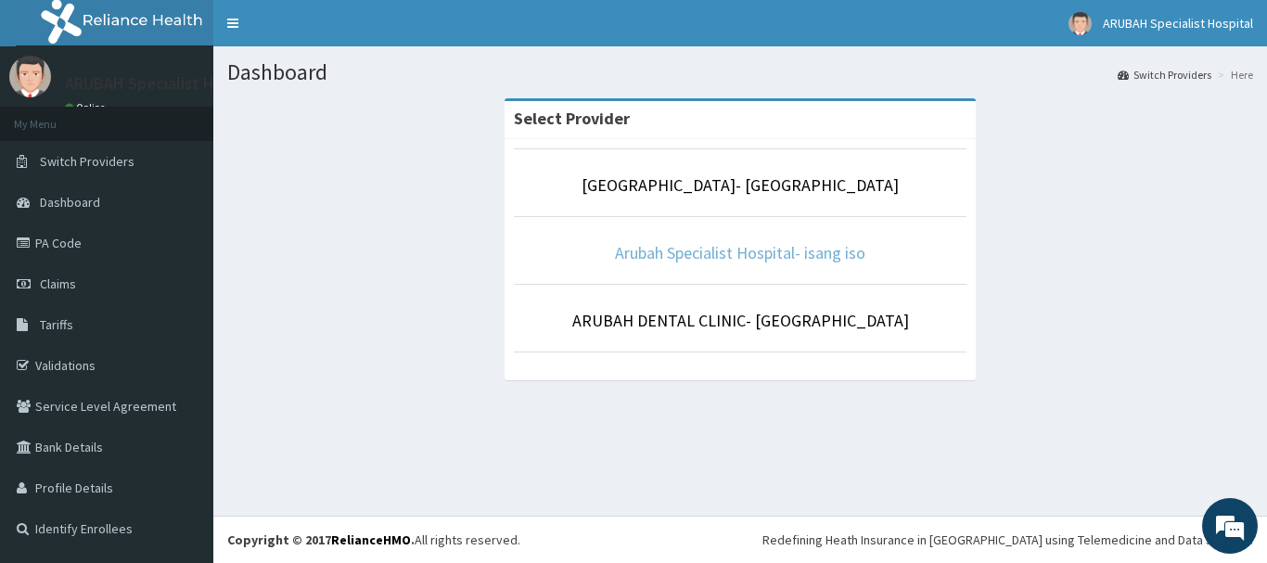
click at [739, 256] on link "Arubah Specialist Hospital- isang iso" at bounding box center [740, 252] width 250 height 21
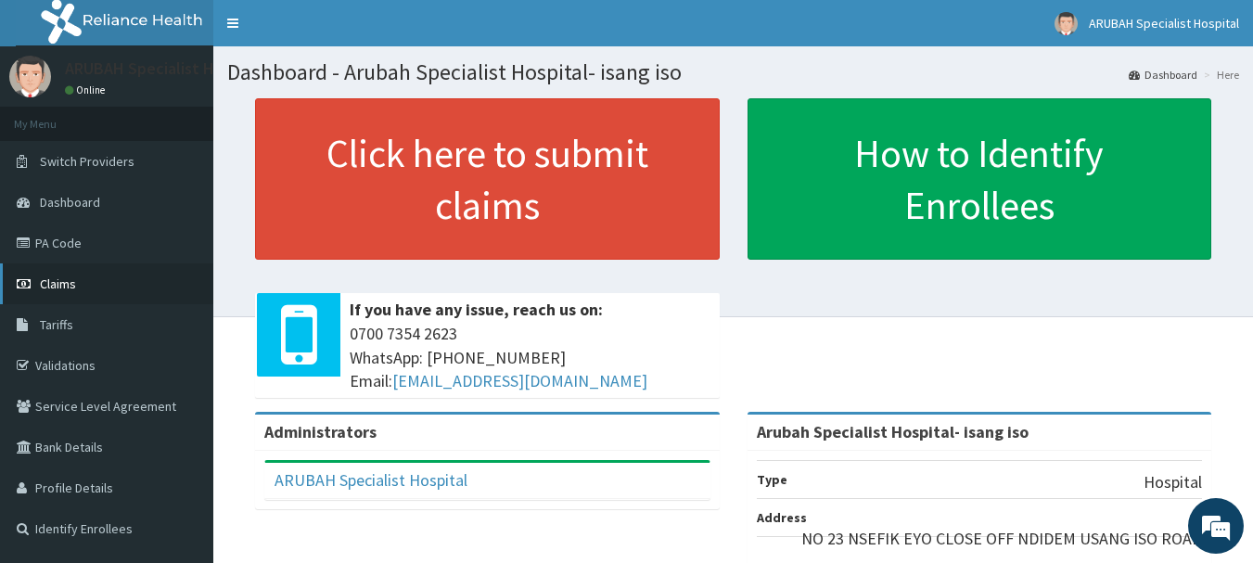
click at [59, 280] on span "Claims" at bounding box center [58, 283] width 36 height 17
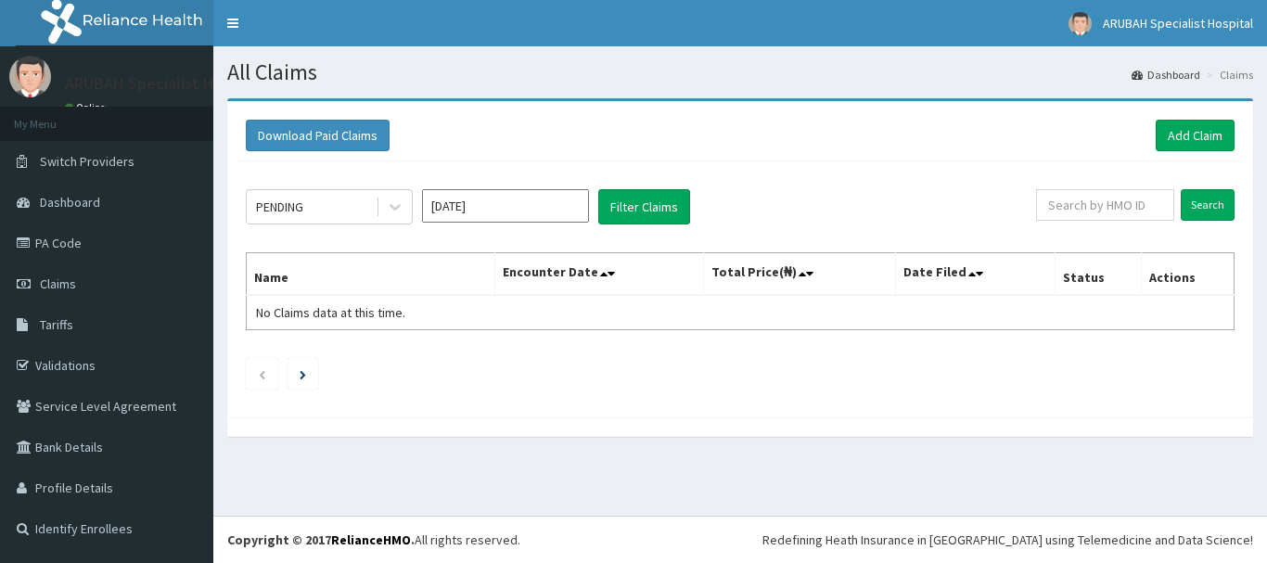
click at [455, 212] on input "[DATE]" at bounding box center [505, 205] width 167 height 33
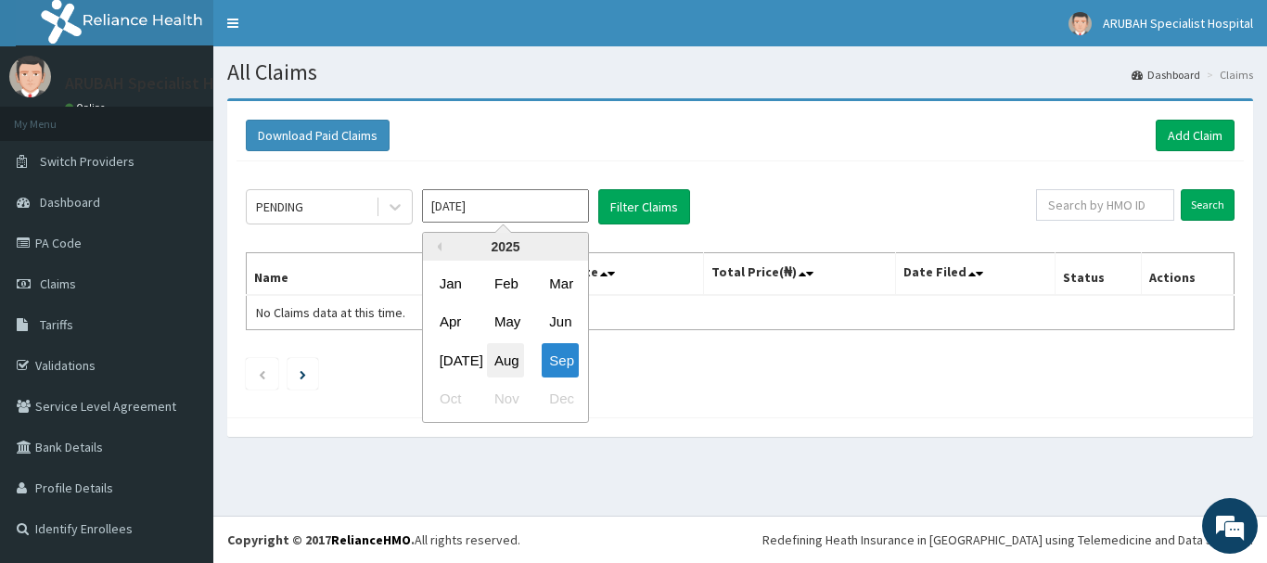
click at [497, 357] on div "Aug" at bounding box center [505, 360] width 37 height 34
type input "[DATE]"
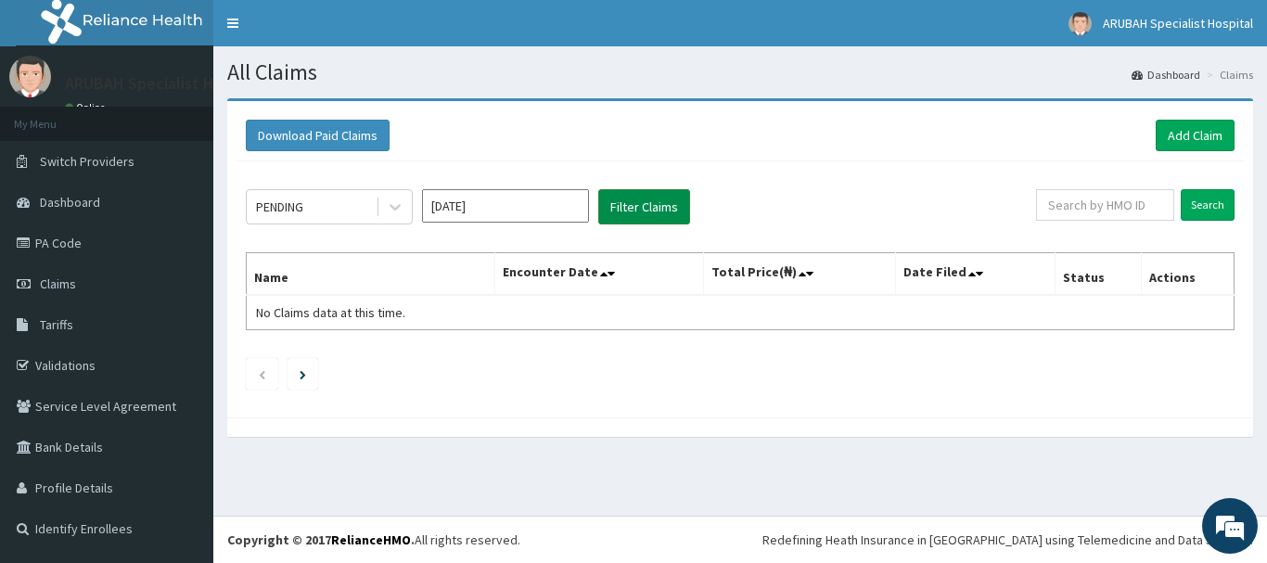
click at [624, 197] on button "Filter Claims" at bounding box center [644, 206] width 92 height 35
click at [632, 205] on button "Filter Claims" at bounding box center [644, 206] width 92 height 35
click at [345, 219] on div "PENDING" at bounding box center [311, 207] width 129 height 30
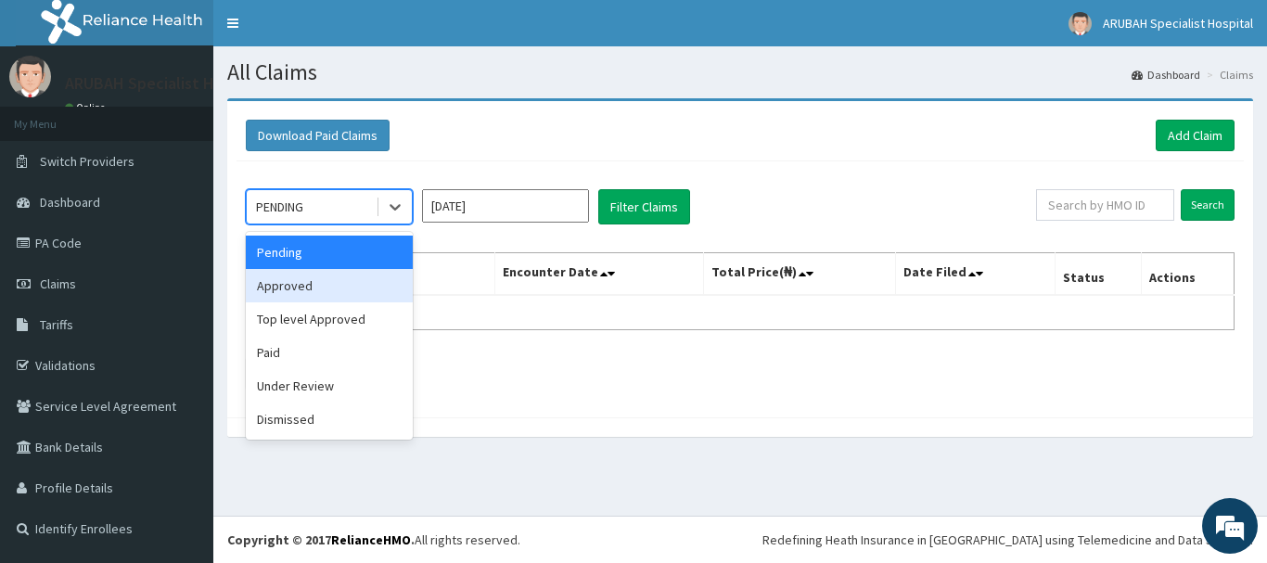
click at [326, 275] on div "Approved" at bounding box center [329, 285] width 167 height 33
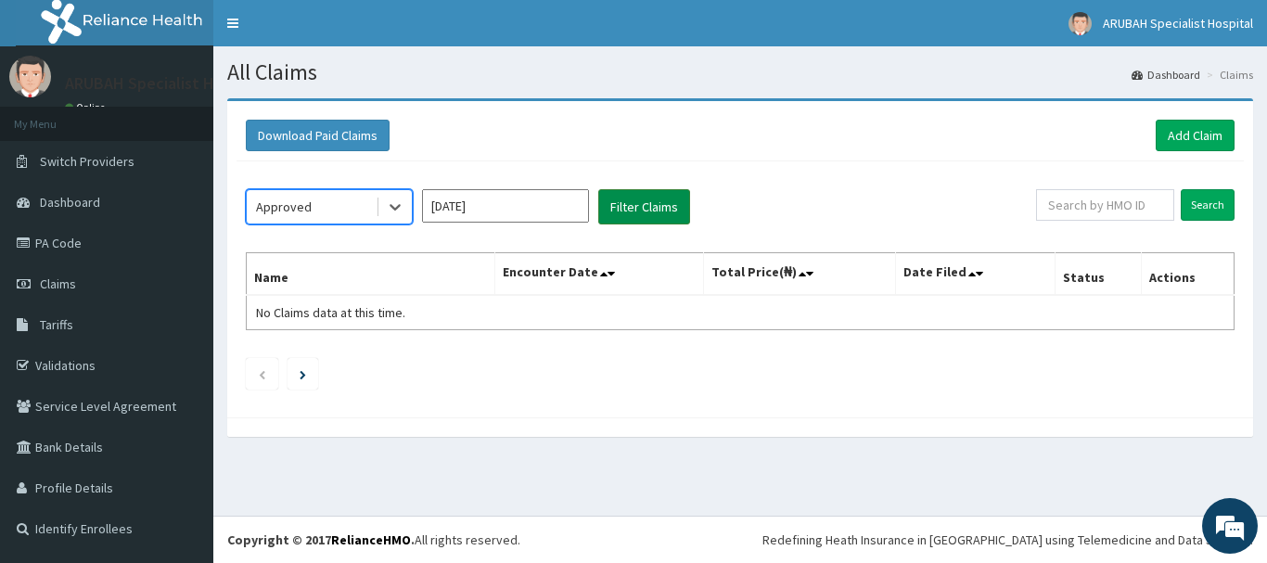
click at [643, 200] on button "Filter Claims" at bounding box center [644, 206] width 92 height 35
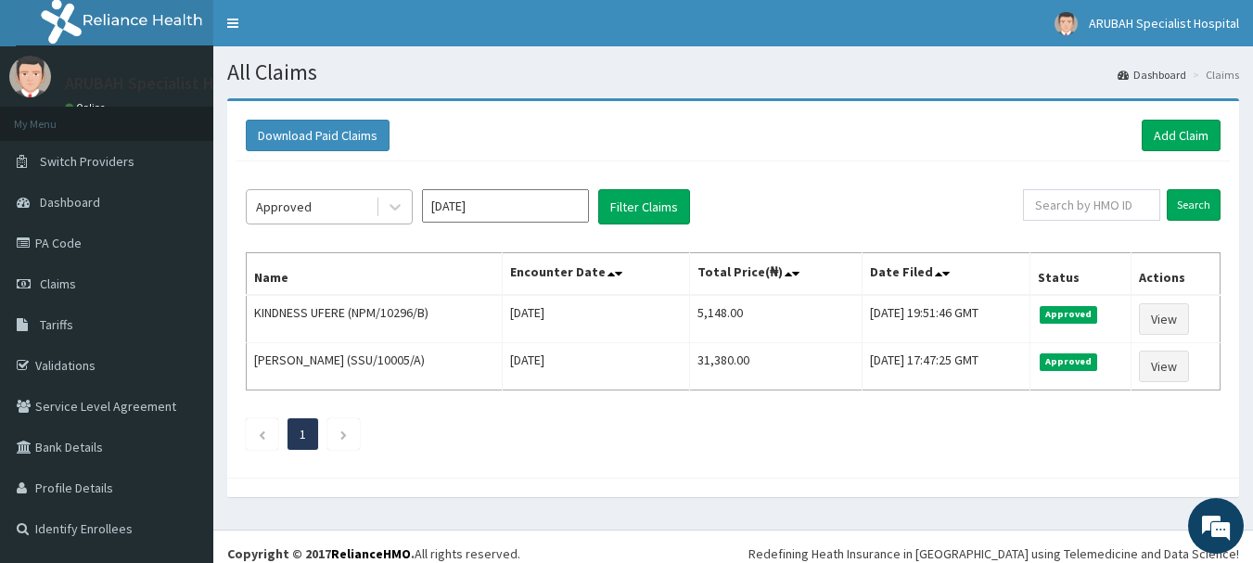
click at [357, 211] on div "Approved" at bounding box center [311, 207] width 129 height 30
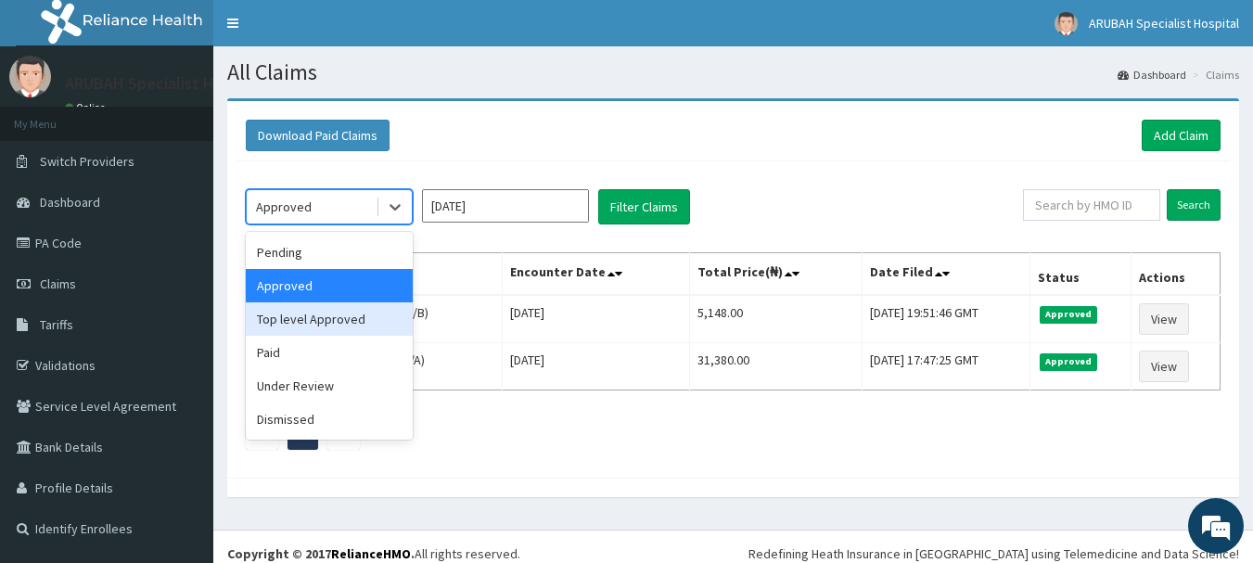
click at [339, 321] on div "Top level Approved" at bounding box center [329, 318] width 167 height 33
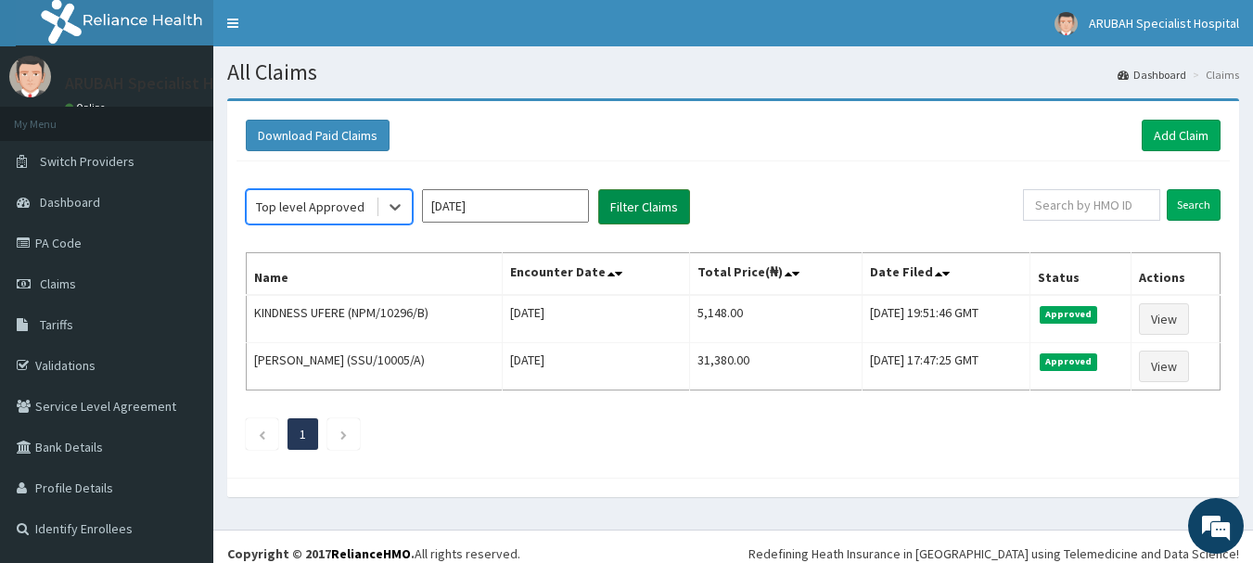
click at [627, 202] on button "Filter Claims" at bounding box center [644, 206] width 92 height 35
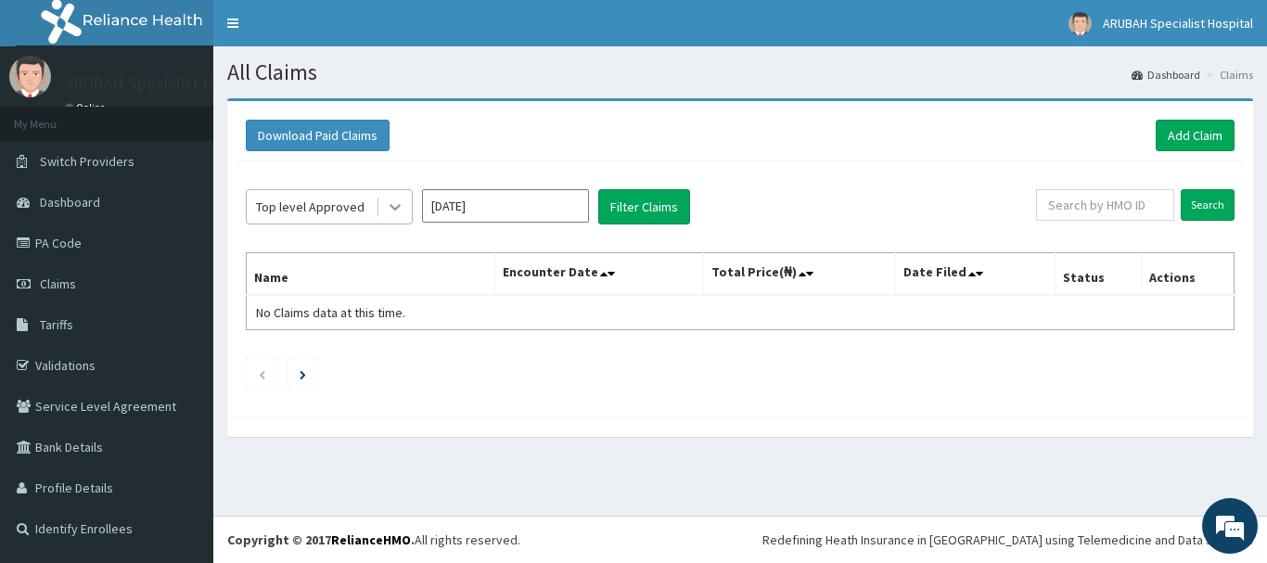
click at [388, 202] on icon at bounding box center [395, 207] width 19 height 19
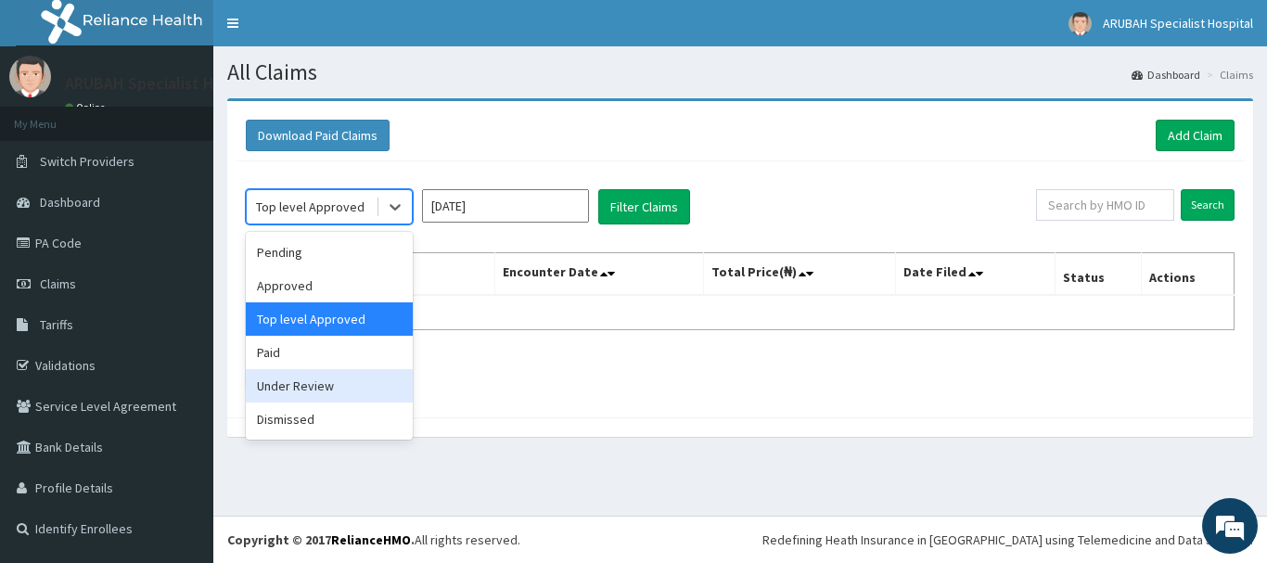
click at [316, 389] on div "Under Review" at bounding box center [329, 385] width 167 height 33
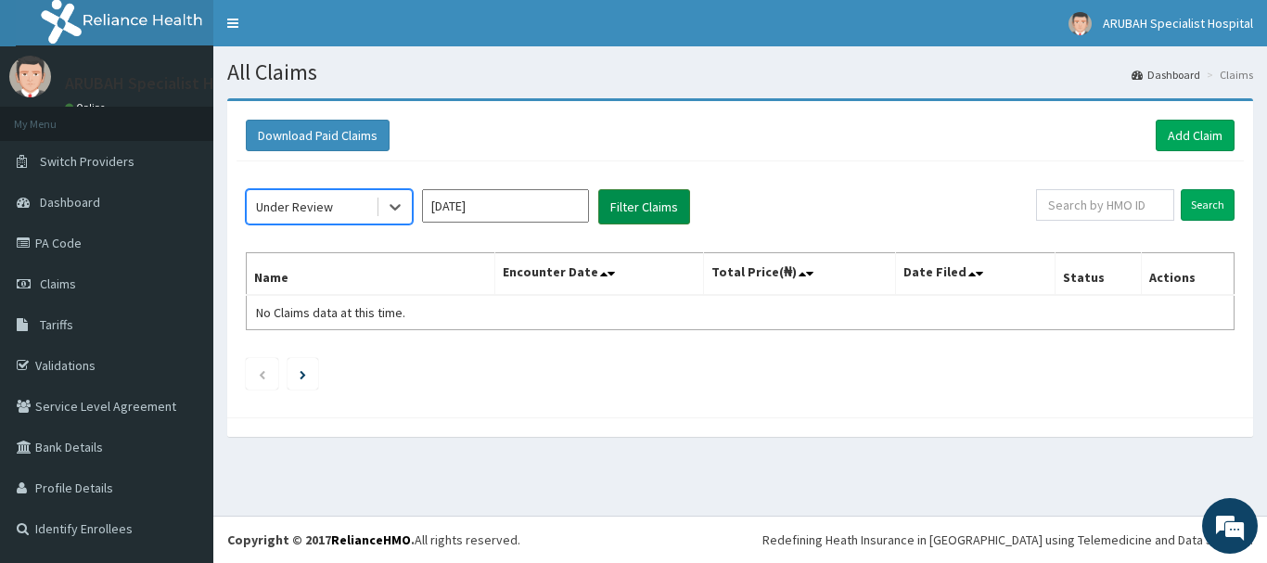
click at [629, 204] on button "Filter Claims" at bounding box center [644, 206] width 92 height 35
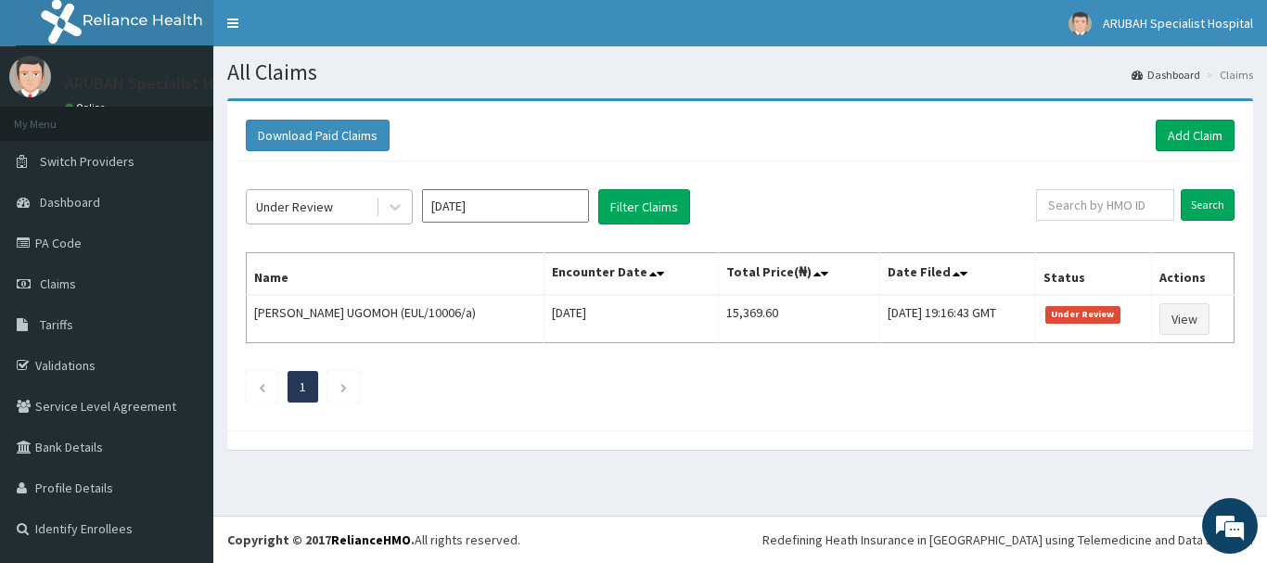
click at [372, 205] on div "Under Review" at bounding box center [311, 207] width 129 height 30
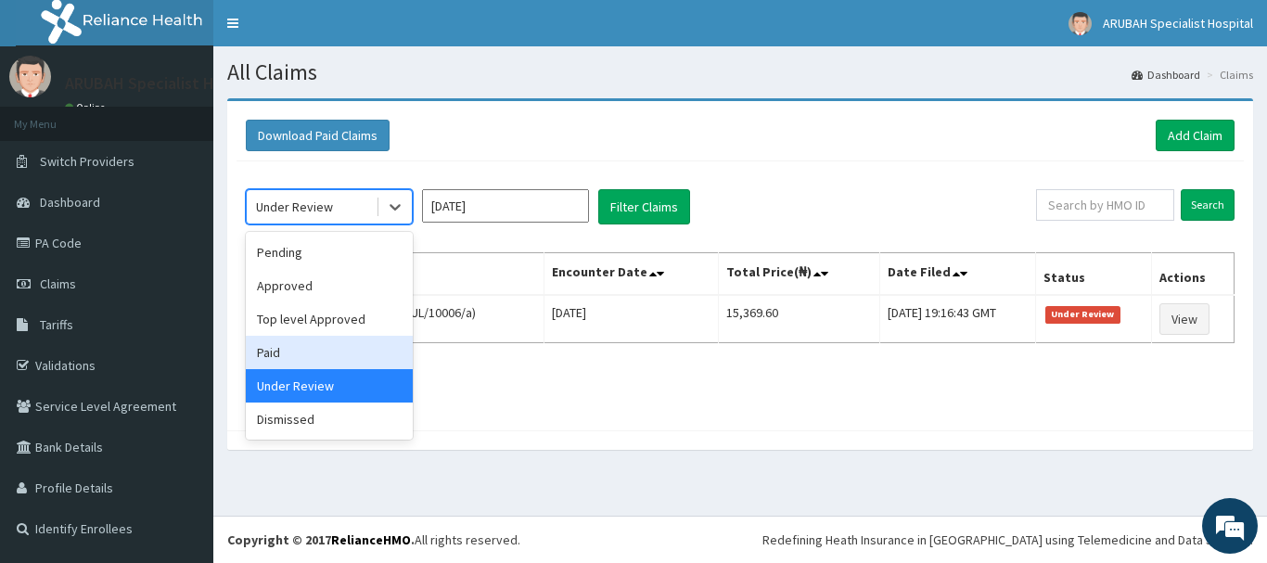
click at [305, 337] on div "Paid" at bounding box center [329, 352] width 167 height 33
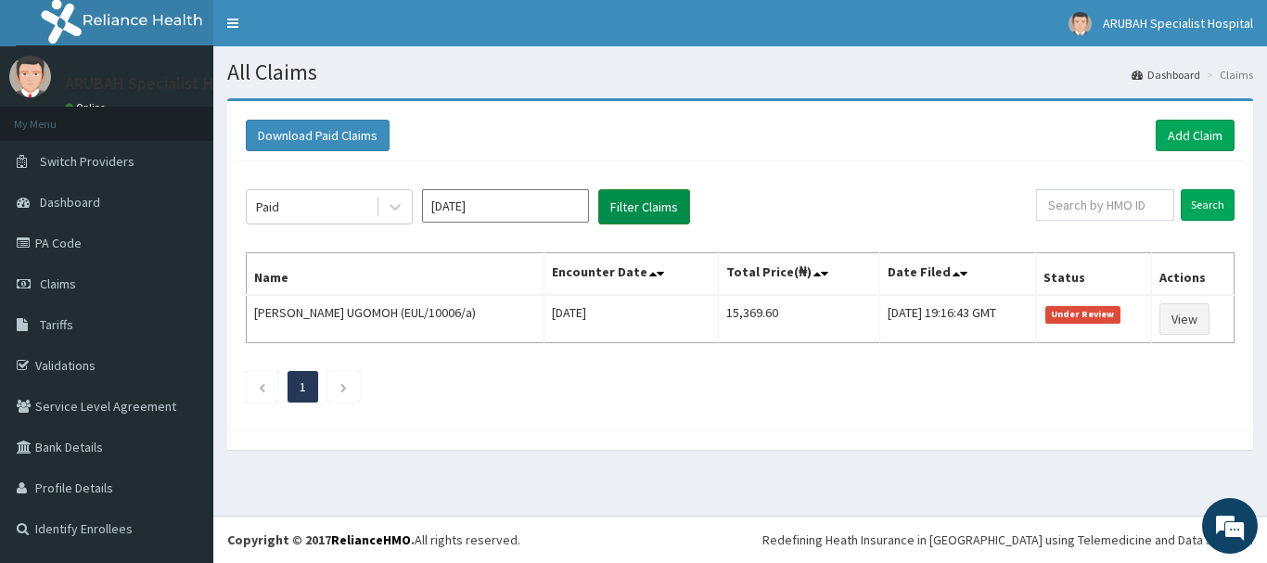
click at [645, 195] on button "Filter Claims" at bounding box center [644, 206] width 92 height 35
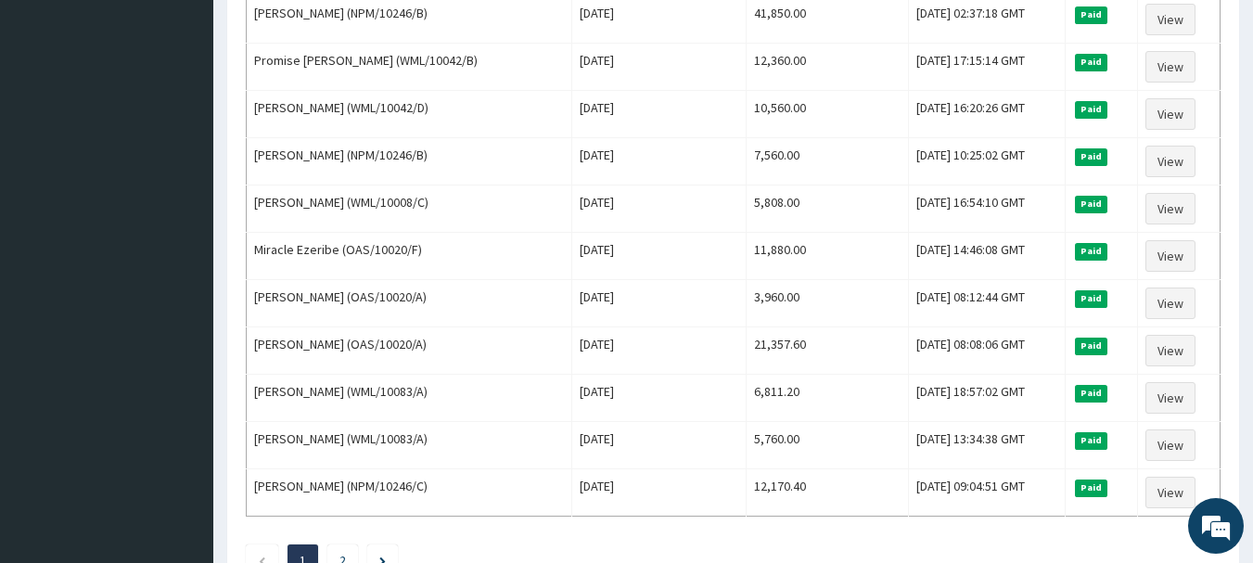
scroll to position [2160, 0]
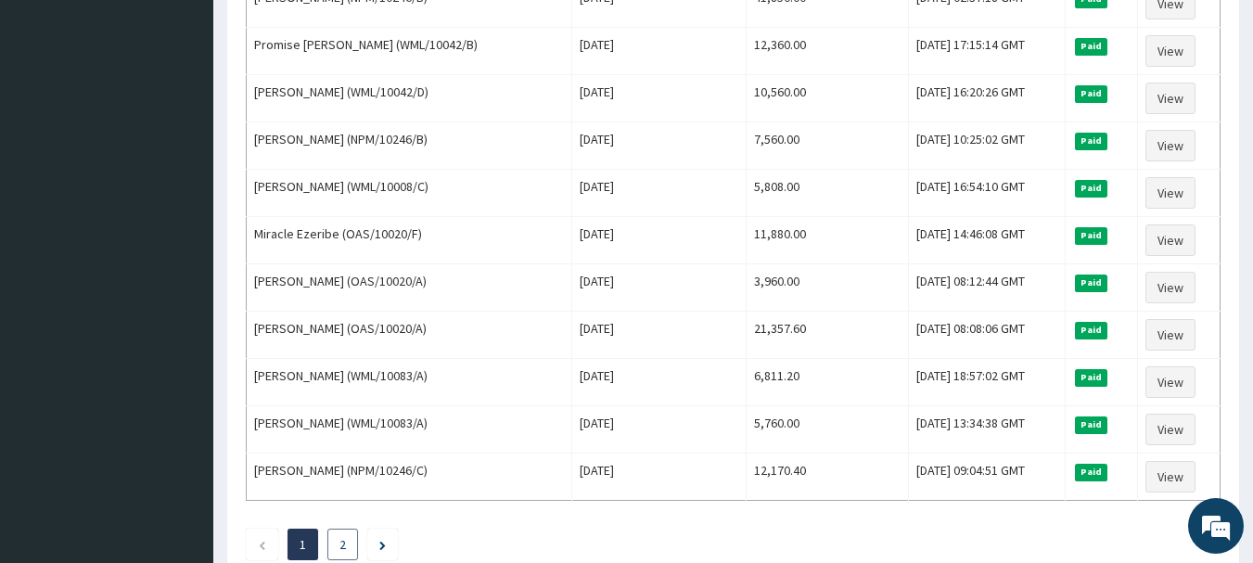
click at [341, 539] on link "2" at bounding box center [342, 544] width 6 height 17
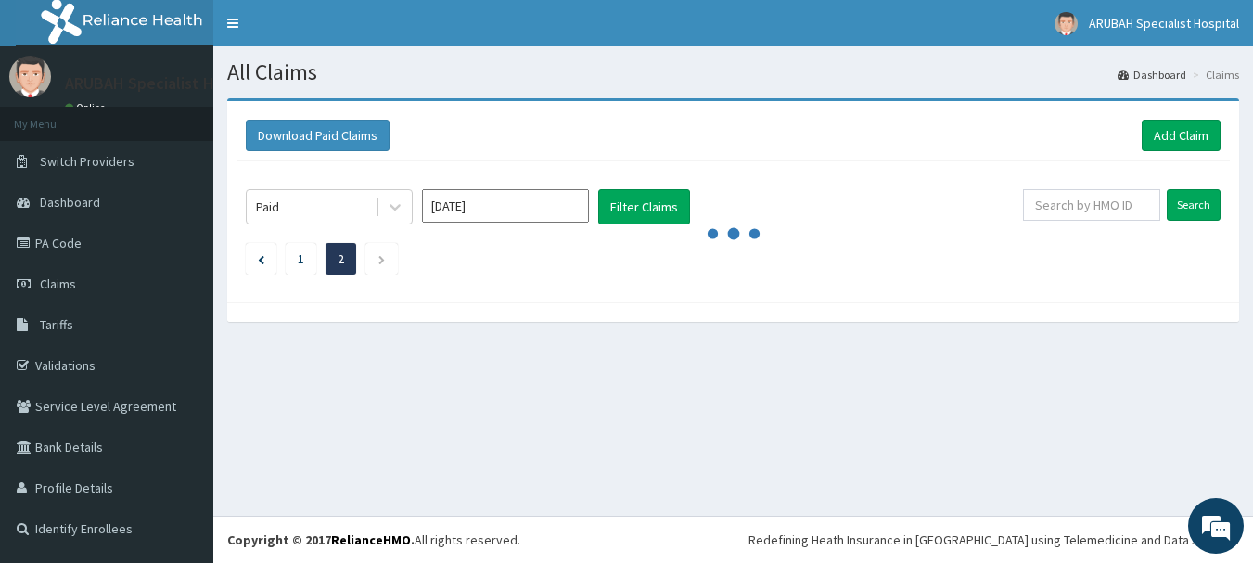
scroll to position [0, 0]
